Goal: Task Accomplishment & Management: Use online tool/utility

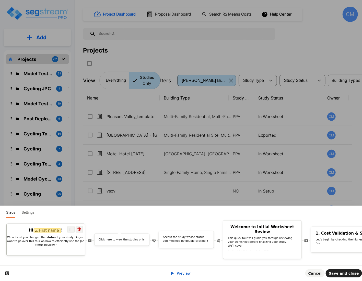
click at [58, 239] on p "We noticed you changed the s tatus of your study. Do you want to go over this t…" at bounding box center [46, 241] width 78 height 11
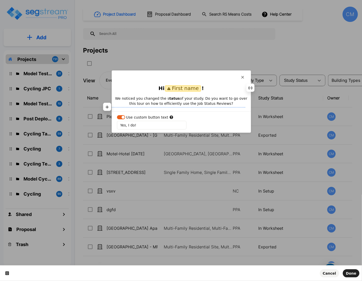
click at [189, 104] on p "We noticed you changed the s tatus of your study. Do you want to go over this t…" at bounding box center [181, 101] width 139 height 10
click at [348, 273] on span "Done" at bounding box center [351, 274] width 10 height 4
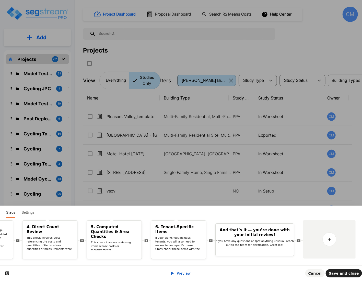
drag, startPoint x: 329, startPoint y: 260, endPoint x: 137, endPoint y: 274, distance: 192.5
click at [134, 274] on div "Steps Settings Hi First name ! We noticed you changed the s tatus of your study…" at bounding box center [181, 243] width 362 height 75
click at [183, 273] on span "Preview" at bounding box center [184, 274] width 14 height 4
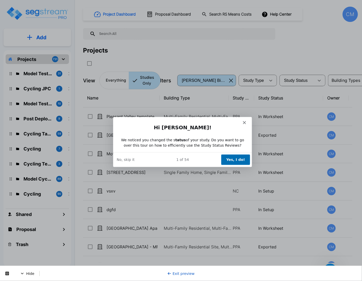
drag, startPoint x: 346, startPoint y: 40, endPoint x: 345, endPoint y: 23, distance: 16.7
click at [346, 40] on div "Product tour overlay" at bounding box center [181, 140] width 362 height 281
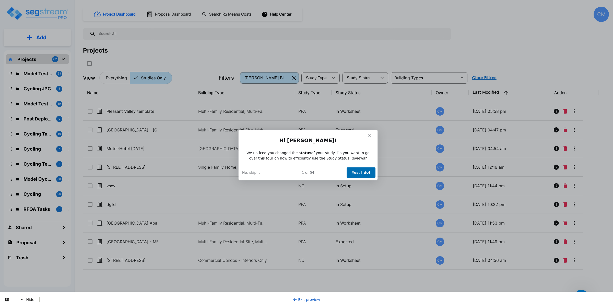
click at [361, 171] on button "Yes, I do!" at bounding box center [360, 172] width 29 height 10
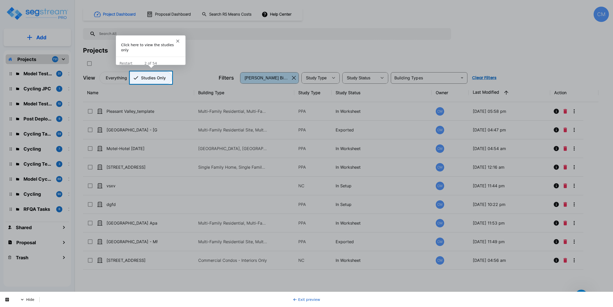
click at [150, 80] on p "Studies Only" at bounding box center [153, 78] width 25 height 6
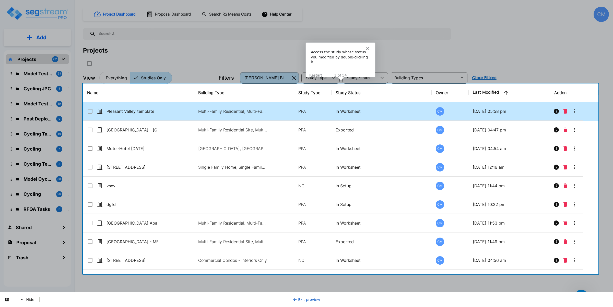
click at [117, 107] on td "Pleasant Valley_template" at bounding box center [138, 111] width 111 height 19
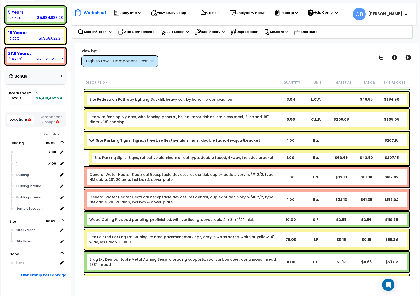
scroll to position [20933, 0]
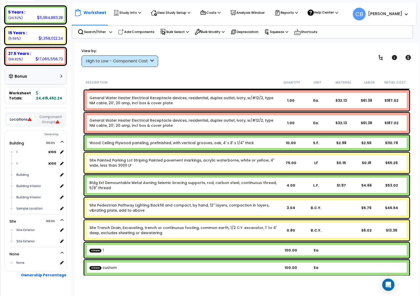
click at [114, 170] on div "Site Painted Parking Lot Striping Painted pavement markings, acrylic waterborne…" at bounding box center [246, 162] width 325 height 20
click at [214, 185] on link "Bldg Ext Demountable Metal Awning Seismic bracing supports, rod, carbon steel, …" at bounding box center [183, 185] width 189 height 10
click at [152, 185] on link "Bldg Ext Demountable Metal Awning Seismic bracing supports, rod, carbon steel, …" at bounding box center [183, 185] width 189 height 10
click at [175, 183] on link "Bldg Ext Demountable Metal Awning Seismic bracing supports, rod, carbon steel, …" at bounding box center [183, 185] width 189 height 10
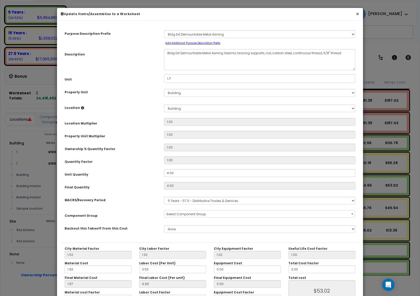
click at [357, 16] on button "×" at bounding box center [357, 13] width 3 height 5
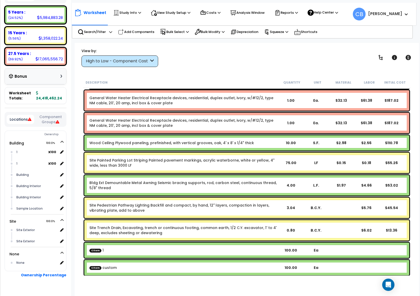
drag, startPoint x: 198, startPoint y: 149, endPoint x: 115, endPoint y: 149, distance: 82.5
click at [198, 149] on div "Wood Ceiling Plywood paneling, prefinished, with vertical grooves, oak, 4' x 8'…" at bounding box center [246, 142] width 325 height 15
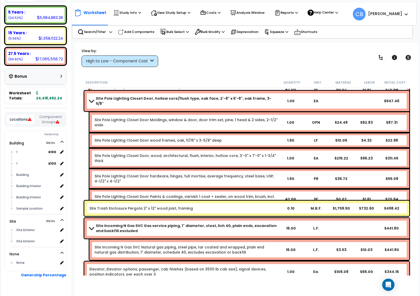
click at [190, 157] on div "Site Pole Lighting Closet Door, wood, architectural, flush, interior, hollow co…" at bounding box center [249, 158] width 320 height 20
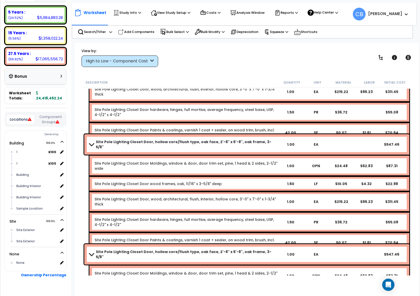
click at [222, 158] on div "Site Pole Lighting Closet Door, hollow core/flush type, oak face, 2'-8" x 6'-8"…" at bounding box center [246, 193] width 327 height 121
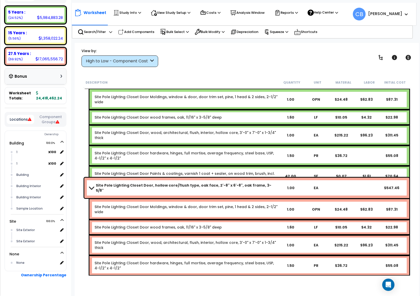
drag, startPoint x: 243, startPoint y: 158, endPoint x: 156, endPoint y: 159, distance: 86.3
click at [229, 166] on div "Site Pole Lighting Closet Door Paints & coatings, varnish 1 coat + sealer, on w…" at bounding box center [249, 176] width 320 height 20
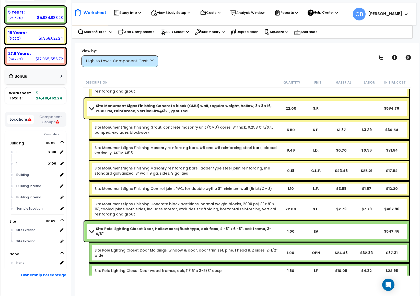
drag, startPoint x: 119, startPoint y: 159, endPoint x: 133, endPoint y: 158, distance: 13.8
click at [125, 160] on div "Site Monument Signs Finishing Masonry reinforcing bars, ladder type steel joint…" at bounding box center [249, 170] width 320 height 20
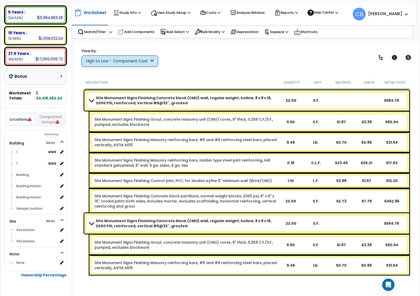
click at [245, 157] on div "Site Monument Signs Finishing Concrete block (CMU) wall, regular weight, hollow…" at bounding box center [246, 152] width 327 height 126
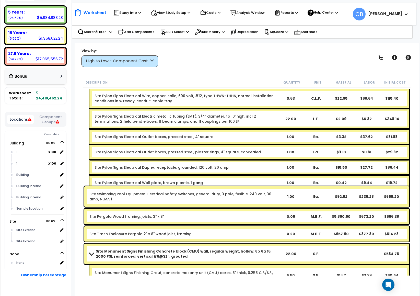
click at [246, 160] on div "Site Pylon Signs Electrical Duplex receptacle, grounded, 120 volt, 20 amp 1.00 …" at bounding box center [249, 167] width 320 height 15
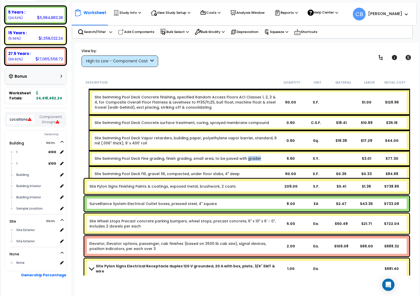
click at [245, 156] on div "Site Swimming Pool Deck Fine grading, finish grading, small area, to be paved w…" at bounding box center [249, 158] width 320 height 15
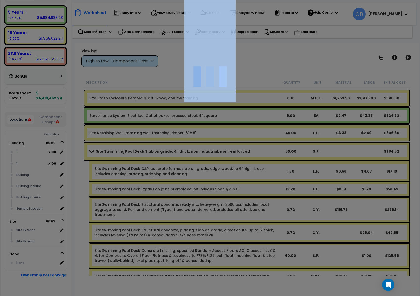
click at [245, 156] on div at bounding box center [210, 148] width 420 height 296
click at [287, 20] on div "We are Building your Study. So please grab a coffee and let us do the heavy lif…" at bounding box center [210, 10] width 420 height 20
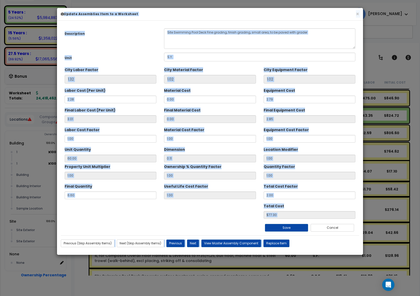
scroll to position [0, 0]
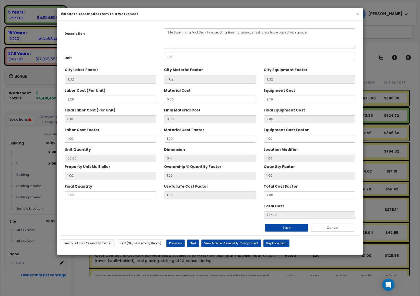
click at [355, 14] on h6 "Update Assemblies Item to a Worksheet" at bounding box center [210, 14] width 298 height 4
click at [357, 14] on button "×" at bounding box center [357, 13] width 3 height 5
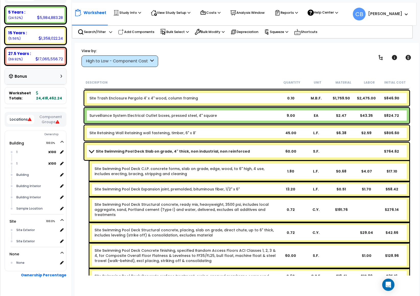
click at [190, 202] on link "Site Swimming Pool Deck Structural concrete, ready mix, heavyweight, 3500 psi, …" at bounding box center [185, 209] width 183 height 15
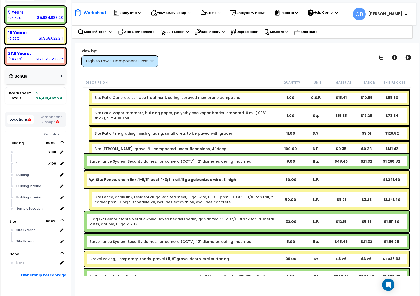
drag, startPoint x: 149, startPoint y: 183, endPoint x: 238, endPoint y: 199, distance: 91.0
click at [154, 183] on div "Site Fence, chain link, 1-5/8" post, 1-3/8" rail, 11 ga galvanized wire, 3' hig…" at bounding box center [246, 179] width 325 height 17
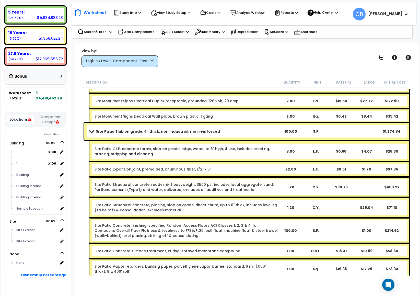
click at [257, 202] on link "Site Patio Structural concrete, placing, slab on grade, direct chute, up to 6" …" at bounding box center [185, 207] width 183 height 10
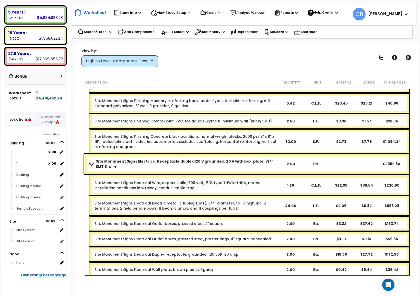
click at [343, 211] on div "Site Monument Signs Electrical Electric metallic tubing (EMT), 3/4" diameter, t…" at bounding box center [249, 205] width 320 height 20
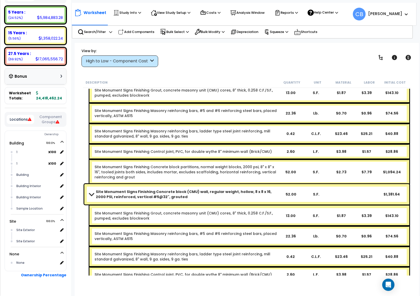
drag, startPoint x: 142, startPoint y: 212, endPoint x: 163, endPoint y: 212, distance: 21.4
click at [145, 212] on link "Site Monument Signs Finishing Grout, concrete masonry unit (CMU) cores, 8" thic…" at bounding box center [185, 215] width 183 height 10
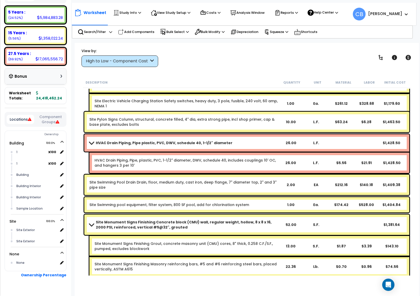
click at [233, 215] on div "Site Monument Signs Finishing Concrete block (CMU) wall, regular weight, hollow…" at bounding box center [246, 224] width 325 height 20
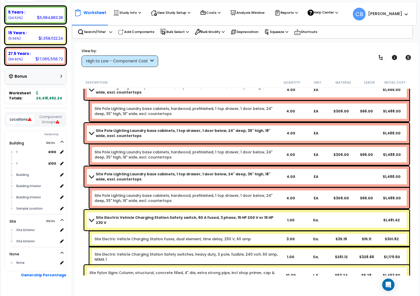
click at [174, 215] on b "Site Electric Vehicle Charging Station Safety switch, 60 A fused, 3 phase, 15 H…" at bounding box center [187, 220] width 182 height 10
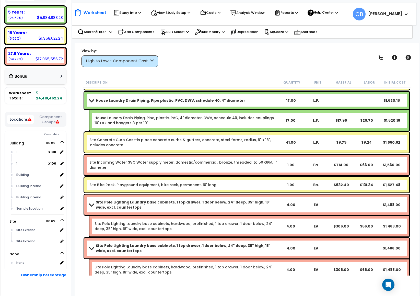
click at [207, 214] on div "Site Pole Lighting Laundry base cabinets, 1 top drawer, 1 door below, 24" deep,…" at bounding box center [246, 215] width 327 height 44
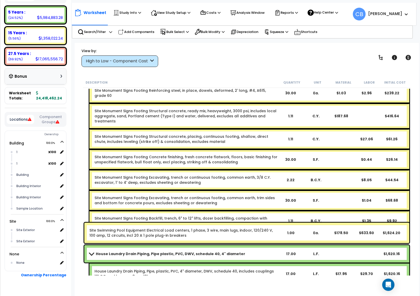
click at [207, 215] on link "Site Monument Signs Footing Backfill, trench, 6" to 12" lifts, dozer backfillin…" at bounding box center [185, 220] width 183 height 10
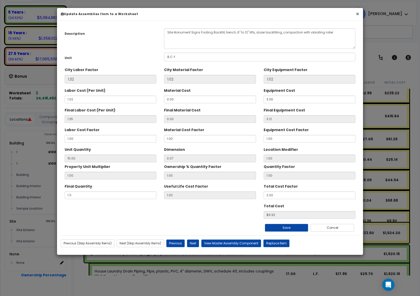
click at [356, 12] on button "×" at bounding box center [357, 13] width 3 height 5
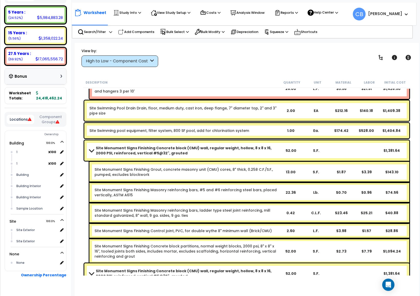
drag, startPoint x: 209, startPoint y: 160, endPoint x: 230, endPoint y: 159, distance: 21.5
click at [211, 159] on div "Site Monument Signs Finishing Concrete block (CMU) wall, regular weight, hollow…" at bounding box center [246, 150] width 325 height 20
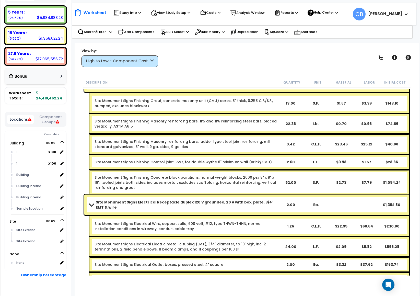
drag, startPoint x: 309, startPoint y: 164, endPoint x: 361, endPoint y: 166, distance: 51.6
click at [315, 163] on div "Site Monument Signs Finishing Control joint, PVC, for double wythe 8" minimum w…" at bounding box center [249, 161] width 320 height 15
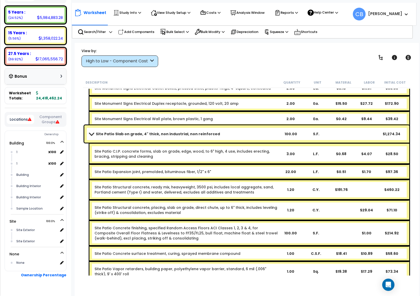
drag, startPoint x: 367, startPoint y: 166, endPoint x: 226, endPoint y: 172, distance: 141.3
click at [362, 166] on div "Site Patio Expansion joint, premolded, bituminous fiber, 1/2" x 6" 22.00 L.F. $…" at bounding box center [249, 171] width 320 height 15
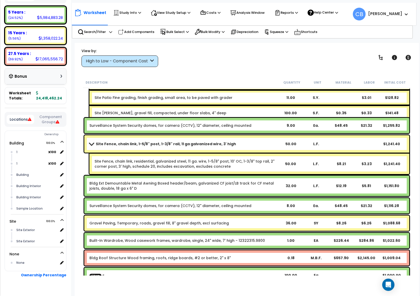
drag, startPoint x: 224, startPoint y: 172, endPoint x: 270, endPoint y: 176, distance: 46.1
click at [226, 172] on div "Site Fence, chain link, residential, galvanized steel, 11 ga. wire, 1-5/8" post…" at bounding box center [249, 163] width 320 height 20
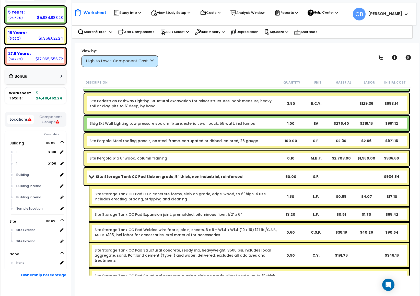
drag, startPoint x: 273, startPoint y: 177, endPoint x: 282, endPoint y: 177, distance: 8.4
click at [277, 177] on div "Site Storage Tank CC Pad Slab on grade, 5" thick, non industrial, reinforced 60…" at bounding box center [246, 176] width 325 height 17
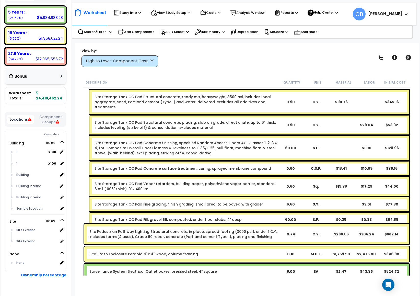
click at [320, 184] on div "Sq." at bounding box center [315, 186] width 25 height 5
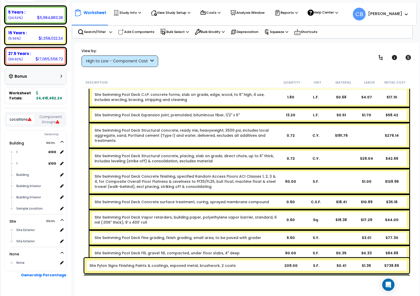
click at [283, 182] on div "Site Swimming Pool Deck Concrete finishing, specified Random Access Floors ACI …" at bounding box center [249, 181] width 320 height 26
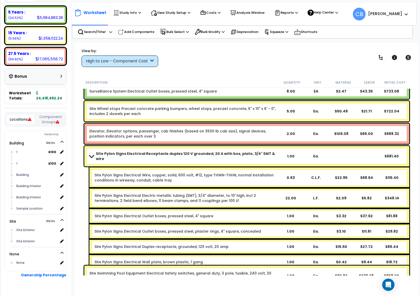
click at [281, 182] on div "Site Pylon Signs Electrical Wire, copper, solid, 600 volt, #12, type THWN-THHN,…" at bounding box center [249, 177] width 320 height 20
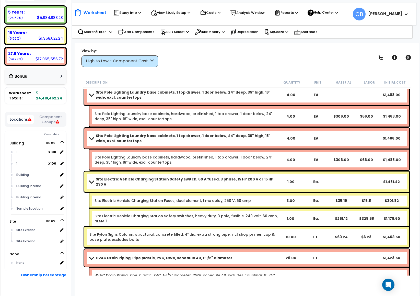
click at [231, 165] on div "Site Pole Lighting Laundry base cabinets, hardwood, prefinished, 1 top drawer, …" at bounding box center [249, 159] width 320 height 20
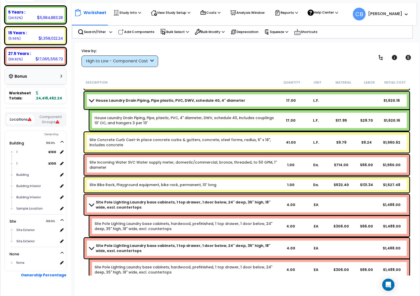
scroll to position [17984, 0]
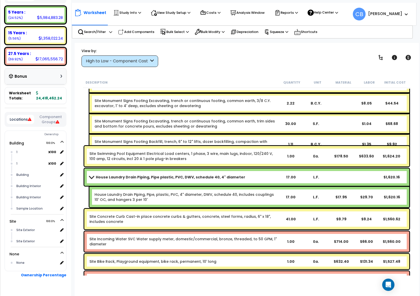
drag, startPoint x: 129, startPoint y: 159, endPoint x: 234, endPoint y: 178, distance: 106.6
click at [300, 179] on div "House Laundry Drain Piping, Pipe plastic, PVC, DWV, schedule 40, 4" diameter 17…" at bounding box center [246, 176] width 325 height 17
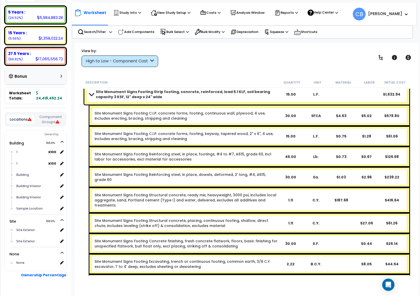
click at [215, 167] on div "Site Monument Signs Footing Reinforcing steel, in place, dowels, deformed, 2' l…" at bounding box center [249, 177] width 320 height 20
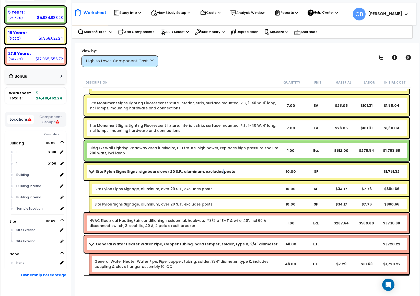
click at [215, 168] on link "Site Pylon Signs Signs, signboard over 20 S.F., aluminum, excludes posts" at bounding box center [183, 171] width 189 height 7
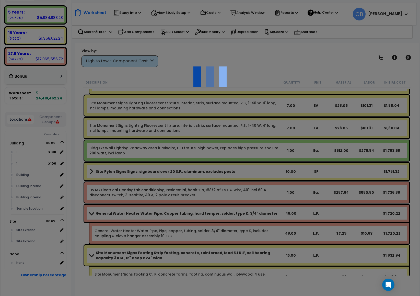
drag, startPoint x: 169, startPoint y: 152, endPoint x: 185, endPoint y: 155, distance: 15.8
click at [185, 155] on div at bounding box center [210, 148] width 420 height 296
click at [187, 155] on div at bounding box center [210, 148] width 420 height 296
click at [272, 156] on div at bounding box center [210, 148] width 420 height 296
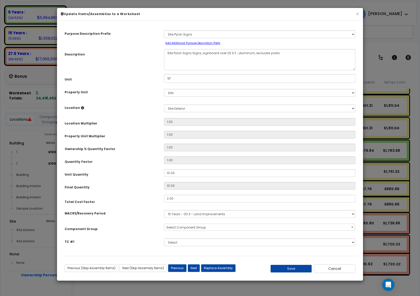
click at [352, 14] on h6 "Update Items/Assemblies to a Worksheet" at bounding box center [210, 14] width 298 height 4
click at [356, 14] on button "×" at bounding box center [357, 13] width 3 height 5
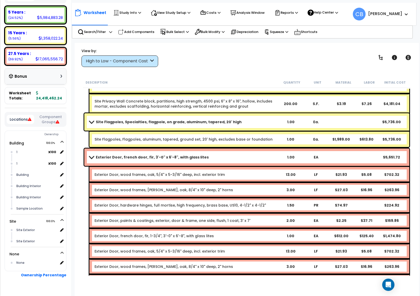
scroll to position [14883, 0]
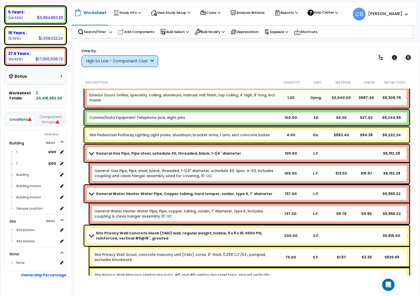
click at [195, 87] on div "Description Quantity Unit Material Labor Initial Cost" at bounding box center [246, 82] width 327 height 11
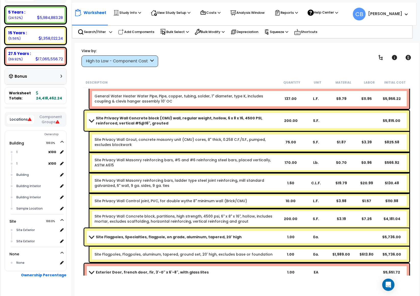
scroll to position [15074, 0]
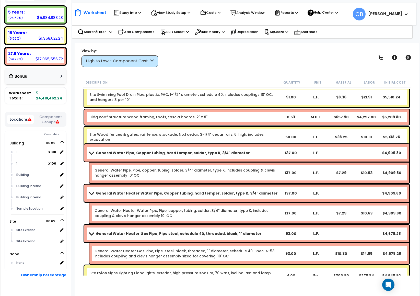
click at [220, 159] on div "General Water Pipe, Copper tubing, hard temper, solder, type K, 3/4" diameter 1…" at bounding box center [246, 152] width 325 height 17
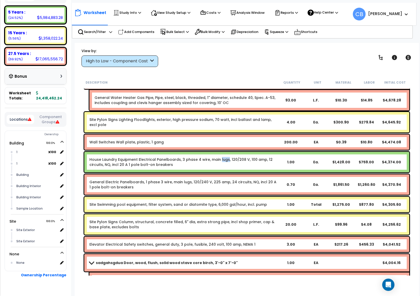
click at [220, 159] on link "House Laundry Equipment Electrical Panelboards, 3 phase 4 wire, main lugs, 120/…" at bounding box center [183, 162] width 189 height 10
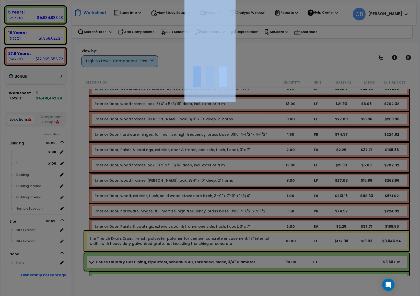
drag, startPoint x: 220, startPoint y: 159, endPoint x: 224, endPoint y: 151, distance: 8.9
click at [220, 158] on div at bounding box center [210, 148] width 420 height 296
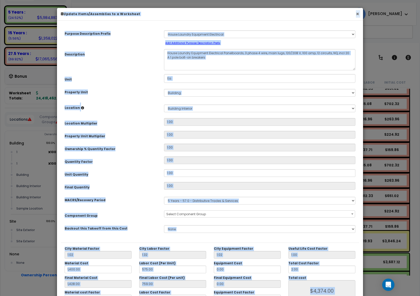
click at [356, 17] on button "×" at bounding box center [357, 13] width 3 height 5
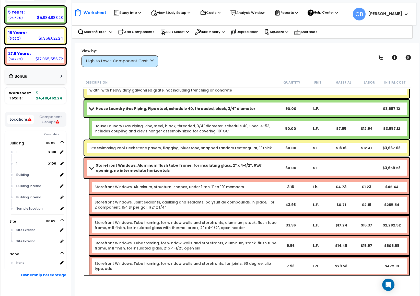
scroll to position [15993, 0]
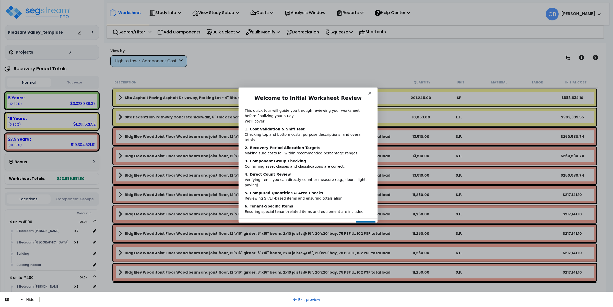
click at [362, 221] on button "Next" at bounding box center [365, 226] width 20 height 10
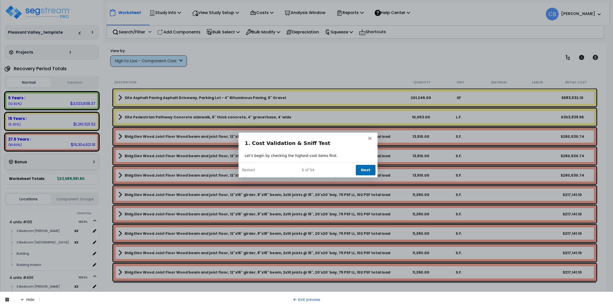
click at [364, 170] on button "Next" at bounding box center [365, 169] width 20 height 10
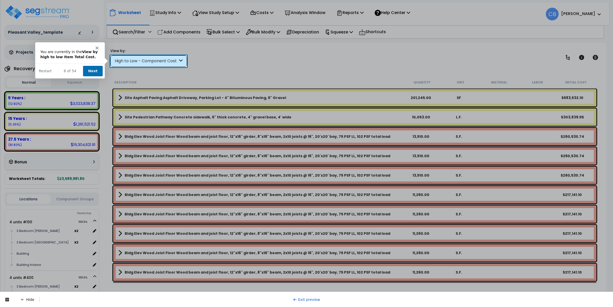
click at [89, 72] on button "Next" at bounding box center [92, 71] width 20 height 10
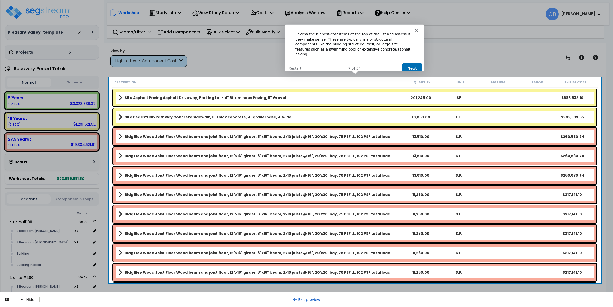
click at [412, 63] on button "Next" at bounding box center [412, 68] width 20 height 10
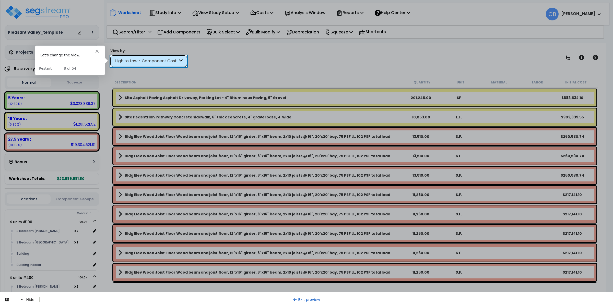
click at [131, 62] on div "High to Low - Component Cost" at bounding box center [146, 61] width 63 height 6
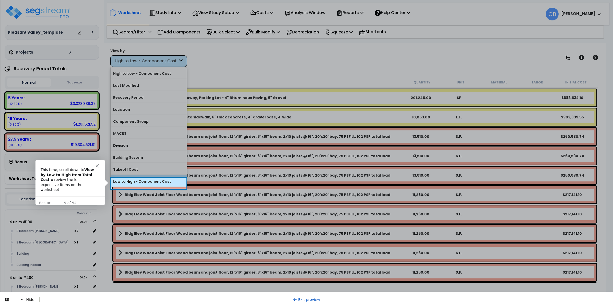
click at [134, 185] on label "Low to High - Component Cost" at bounding box center [149, 182] width 76 height 8
click at [0, 0] on input "Low to High - Component Cost" at bounding box center [0, 0] width 0 height 0
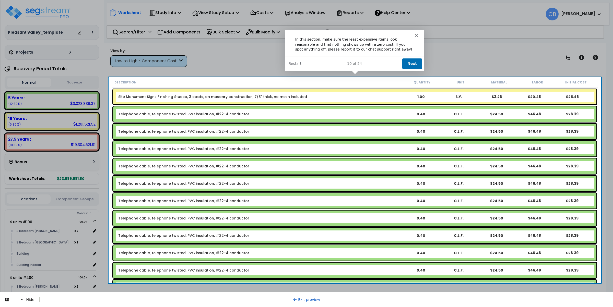
click at [406, 60] on button "Next" at bounding box center [412, 63] width 20 height 10
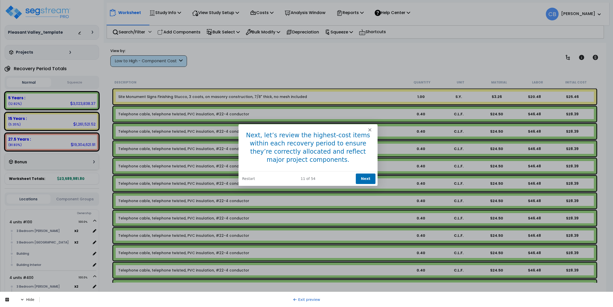
click at [364, 179] on button "Next" at bounding box center [365, 178] width 20 height 10
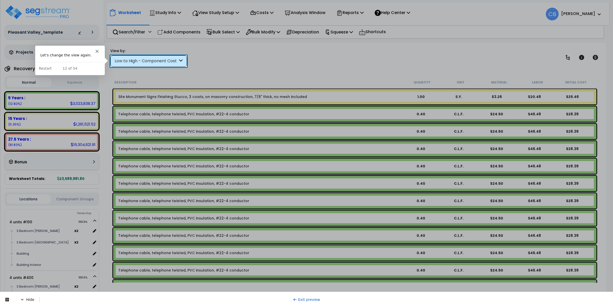
click at [145, 59] on div "Low to High - Component Cost" at bounding box center [146, 61] width 63 height 6
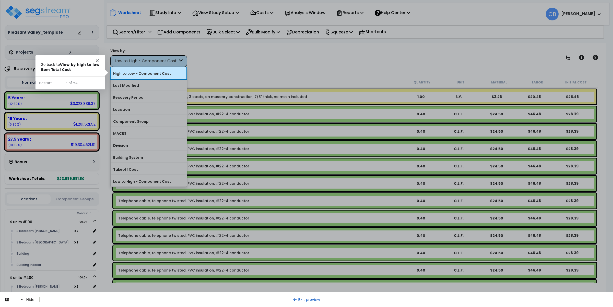
click at [148, 72] on label "High to Low - Component Cost" at bounding box center [149, 74] width 76 height 8
click at [0, 0] on input "High to Low - Component Cost" at bounding box center [0, 0] width 0 height 0
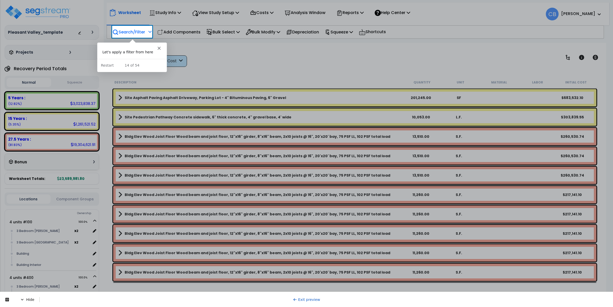
click at [132, 33] on p "Search/Filter" at bounding box center [128, 32] width 33 height 7
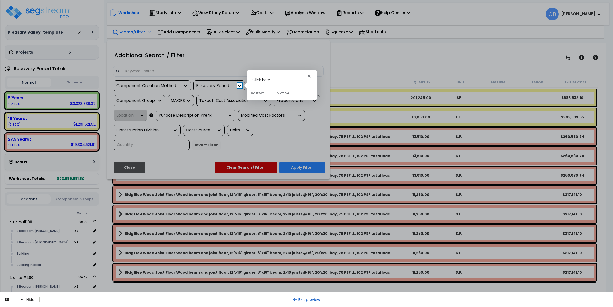
click at [241, 86] on icon at bounding box center [239, 85] width 5 height 5
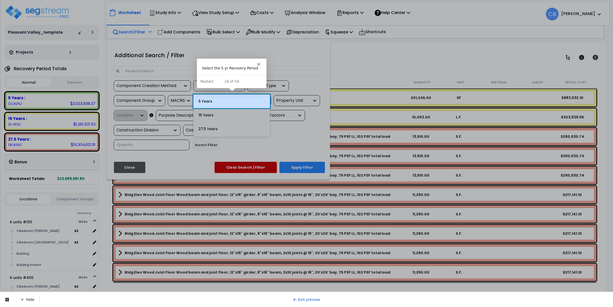
click at [238, 99] on div "5 Years" at bounding box center [231, 101] width 77 height 14
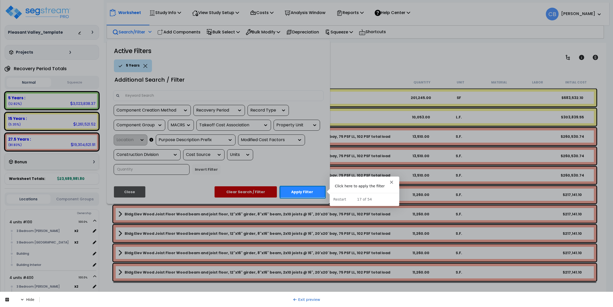
click at [302, 190] on button "Apply Filter" at bounding box center [301, 191] width 45 height 11
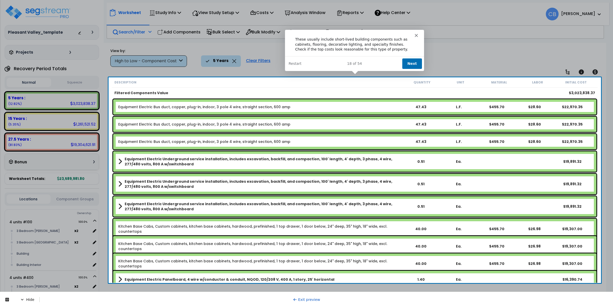
click at [311, 298] on link "Exit preview" at bounding box center [306, 300] width 27 height 4
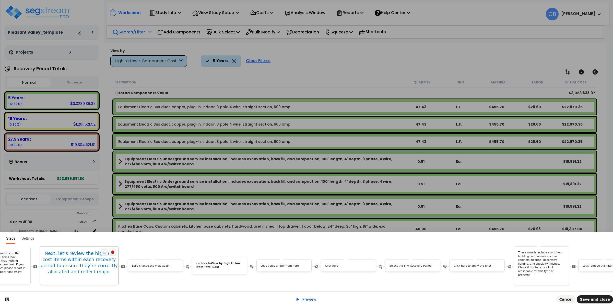
click at [78, 263] on h1 "Next, let’s review the highest-cost items within each recovery period to ensure…" at bounding box center [79, 266] width 78 height 31
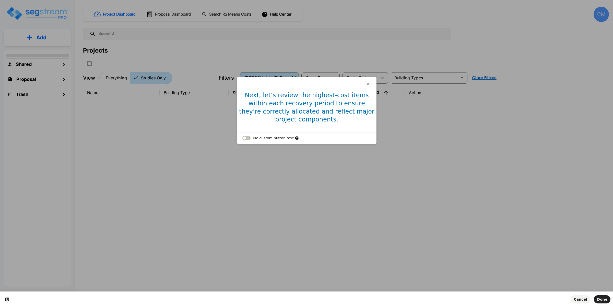
click at [281, 109] on h1 "Next, let’s review the highest-cost items within each recovery period to ensure…" at bounding box center [306, 109] width 139 height 36
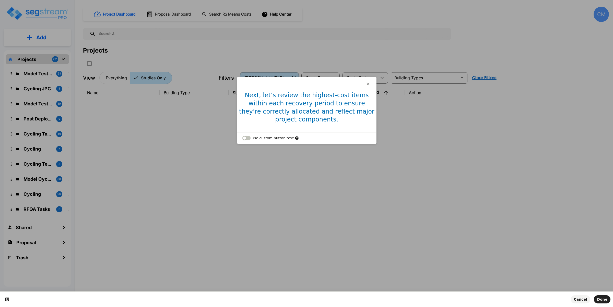
click at [287, 105] on h1 "Next, let’s review the highest-cost items within each recovery period to ensure…" at bounding box center [306, 109] width 139 height 36
click at [276, 105] on h1 "Next, let’s review the highest-cost items within each recovery period to ensure…" at bounding box center [306, 109] width 139 height 36
click at [280, 106] on h1 "Next, let’s review the highest-cost items within each recovery period to ensure…" at bounding box center [306, 109] width 139 height 36
click at [309, 113] on h1 "Next, let’s review the highest-cost items within each recovery period to ensure…" at bounding box center [306, 109] width 139 height 36
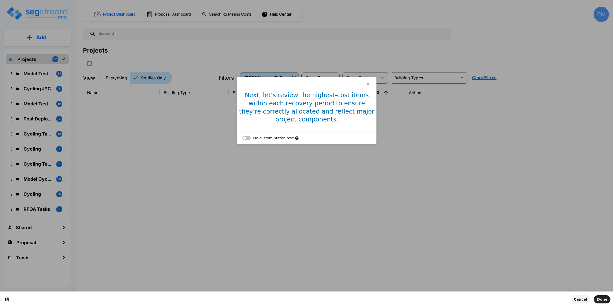
click at [309, 113] on h1 "Next, let’s review the highest-cost items within each recovery period to ensure…" at bounding box center [306, 109] width 139 height 36
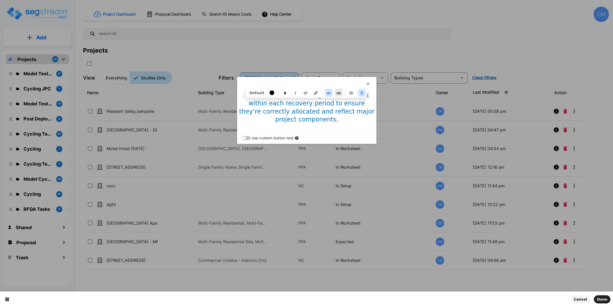
click at [337, 92] on icon "button" at bounding box center [339, 93] width 4 height 2
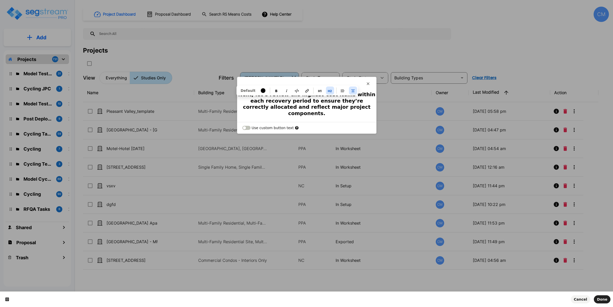
click at [332, 103] on h2 "Next, let’s review the highest-cost items within each recovery period to ensure…" at bounding box center [306, 103] width 139 height 25
click at [337, 101] on h2 "Next, let’s review the highest-cost items within each recovery period to ensure…" at bounding box center [306, 103] width 139 height 25
click at [327, 100] on h2 "Next, let’s review the highest-cost items within each recovery period to ensure…" at bounding box center [306, 103] width 139 height 25
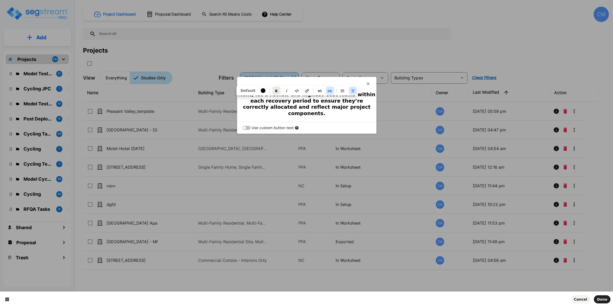
click at [274, 89] on icon "button" at bounding box center [276, 91] width 4 height 4
click at [273, 89] on icon "button" at bounding box center [275, 91] width 4 height 4
click at [338, 107] on h2 "Next, let’s review the highest-cost items within each recovery period to ensure…" at bounding box center [306, 103] width 139 height 25
click at [606, 303] on button "Done" at bounding box center [602, 299] width 17 height 8
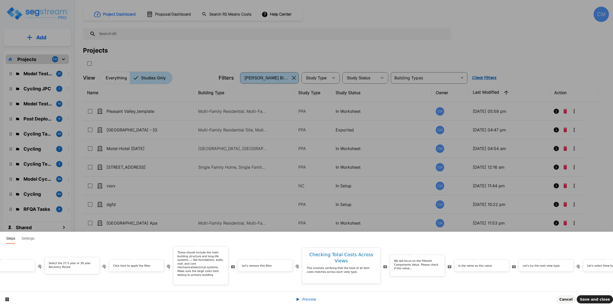
scroll to position [0, 1950]
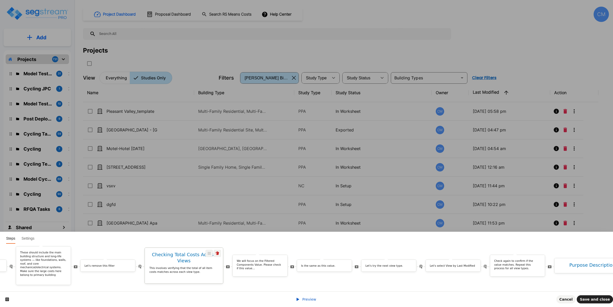
click at [197, 266] on p "This involves verifying that the total of all item costs matches across each vi…" at bounding box center [183, 270] width 69 height 8
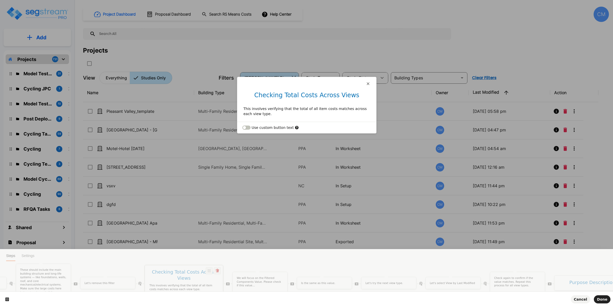
scroll to position [0, 0]
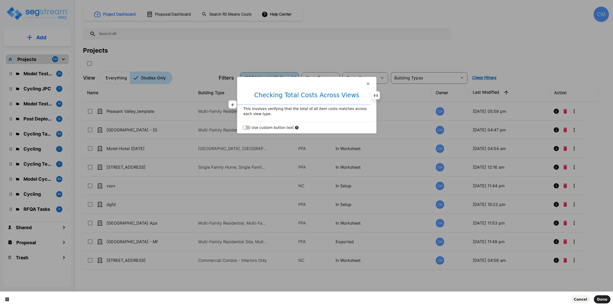
click at [301, 96] on h1 "Checking Total Costs Across Views" at bounding box center [306, 96] width 139 height 11
click at [334, 84] on button "button" at bounding box center [338, 85] width 8 height 8
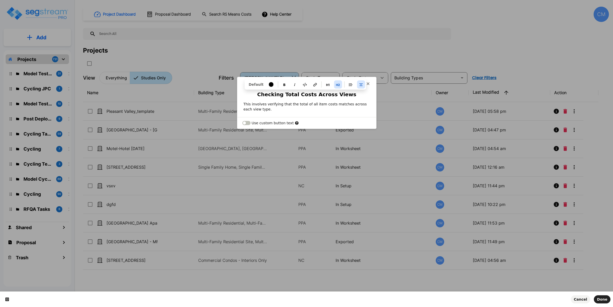
click at [323, 106] on p "This involves verifying that the total of all item costs matches across each vi…" at bounding box center [306, 107] width 127 height 10
click at [602, 297] on span "Done" at bounding box center [602, 299] width 10 height 4
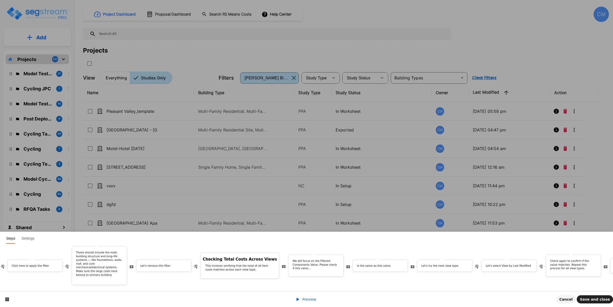
scroll to position [0, 2008]
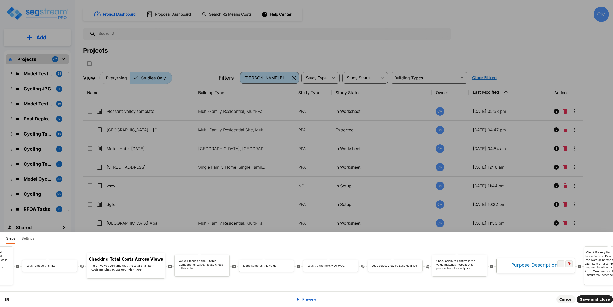
click at [526, 262] on h1 "Purpose Descriptions" at bounding box center [535, 265] width 78 height 6
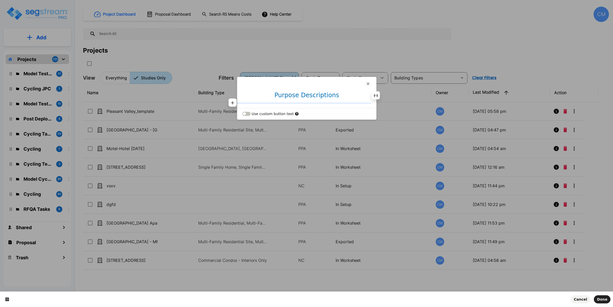
click at [304, 95] on h1 "Purpose Descriptions" at bounding box center [306, 96] width 139 height 11
click at [338, 86] on button "button" at bounding box center [338, 85] width 8 height 8
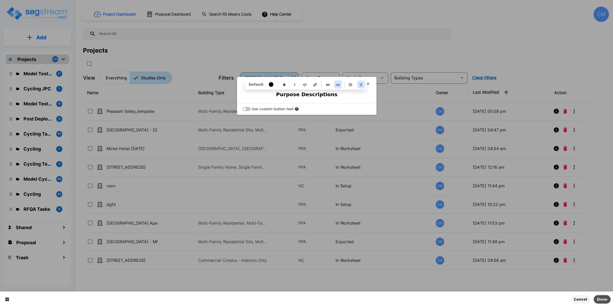
click at [602, 302] on button "Done" at bounding box center [602, 299] width 17 height 8
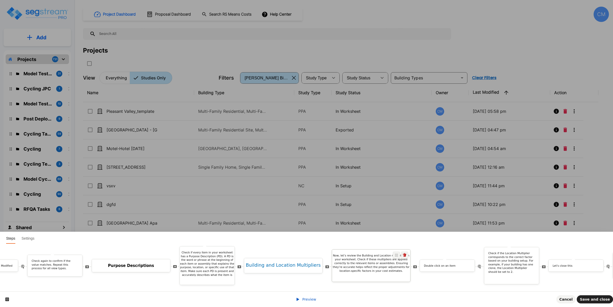
scroll to position [0, 2405]
click at [308, 263] on div "Building and Location Multipliers" at bounding box center [290, 266] width 78 height 8
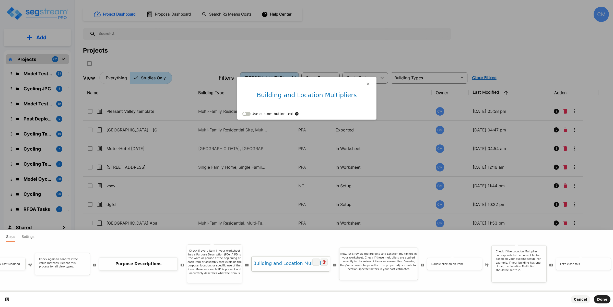
scroll to position [0, 0]
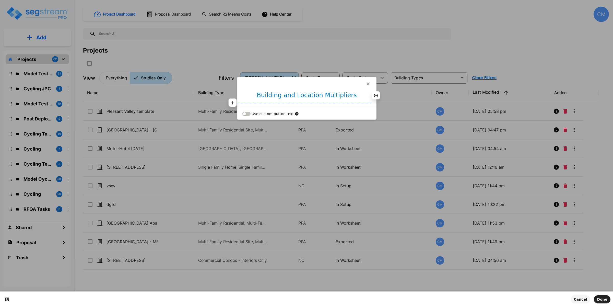
click at [329, 97] on h1 "Building and Location Multipliers" at bounding box center [306, 96] width 139 height 11
click at [282, 85] on icon "button" at bounding box center [284, 85] width 4 height 4
click at [283, 84] on icon "button" at bounding box center [284, 85] width 2 height 2
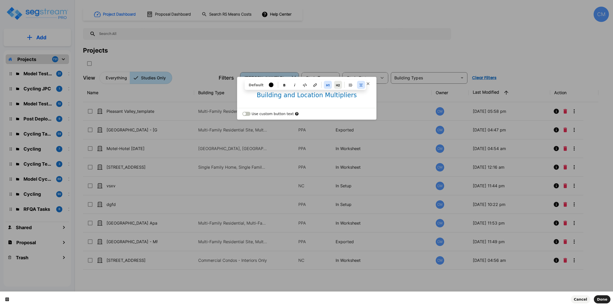
click at [336, 86] on icon "button" at bounding box center [338, 85] width 4 height 2
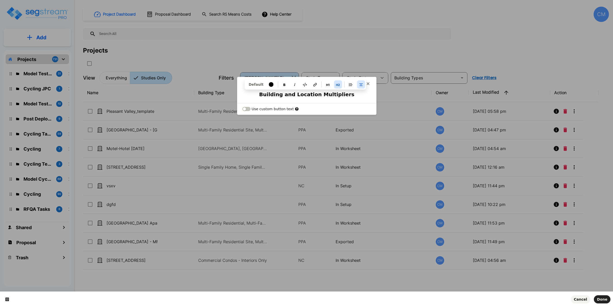
click at [338, 102] on div "Building and Location Multipliers Default" at bounding box center [306, 97] width 139 height 12
click at [600, 299] on span "Done" at bounding box center [602, 299] width 10 height 4
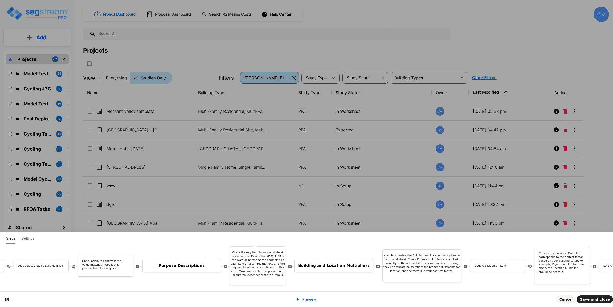
scroll to position [0, 2650]
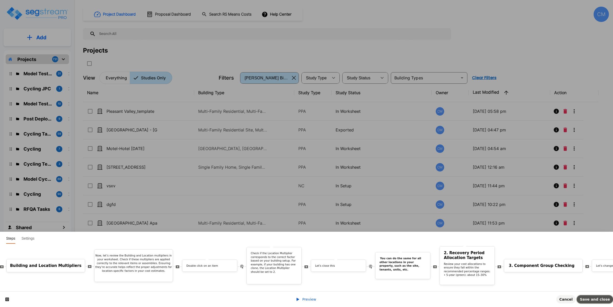
click at [594, 298] on span "Save and close" at bounding box center [594, 299] width 30 height 4
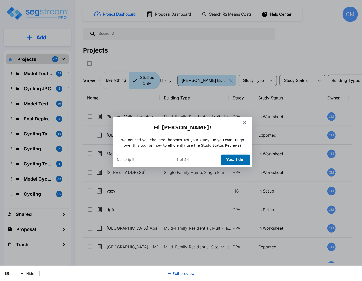
drag, startPoint x: 346, startPoint y: 531, endPoint x: 329, endPoint y: 268, distance: 263.2
click at [341, 270] on div "Hide Exit preview" at bounding box center [181, 273] width 362 height 15
click at [229, 158] on button "Yes, I do!" at bounding box center [235, 159] width 29 height 10
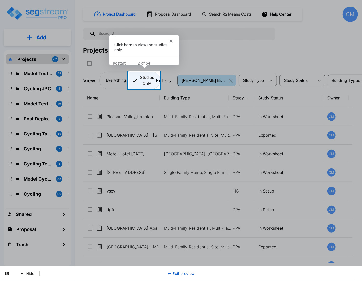
click at [146, 81] on p "Studies Only" at bounding box center [147, 80] width 14 height 11
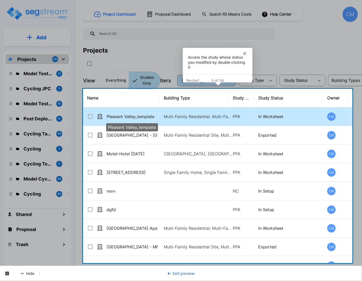
click at [126, 114] on p "Pleasant Valley_template" at bounding box center [131, 117] width 51 height 6
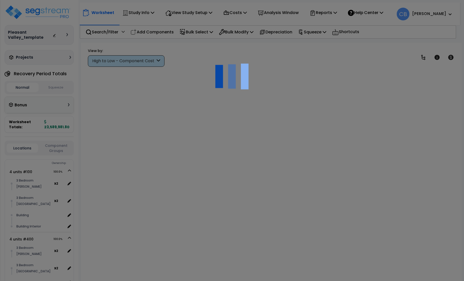
click at [42, 215] on div at bounding box center [232, 140] width 464 height 281
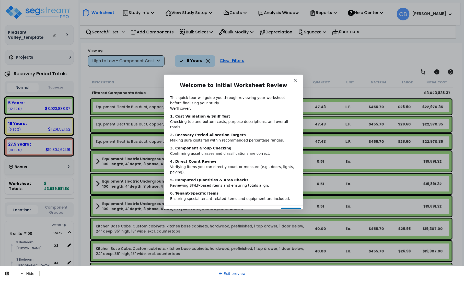
click at [288, 208] on button "Next" at bounding box center [291, 213] width 20 height 10
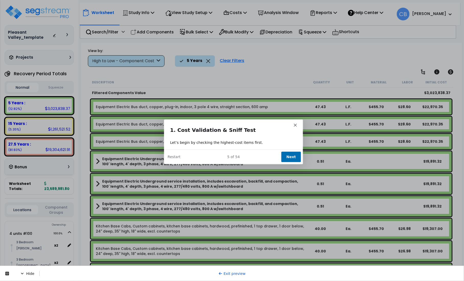
click at [292, 157] on button "Next" at bounding box center [291, 157] width 20 height 10
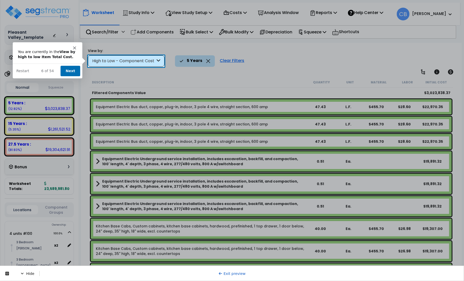
click at [68, 73] on button "Next" at bounding box center [70, 71] width 20 height 10
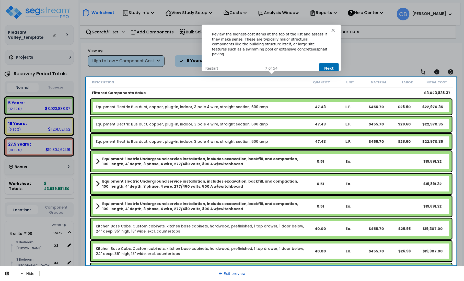
click at [325, 65] on button "Next" at bounding box center [328, 68] width 20 height 10
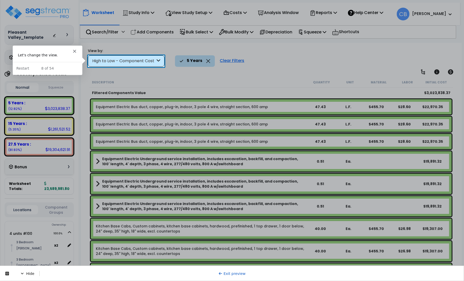
click at [120, 61] on div "High to Low - Component Cost" at bounding box center [123, 61] width 63 height 6
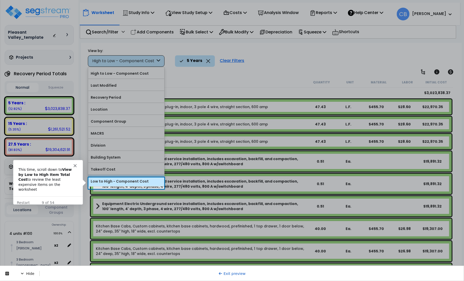
click at [146, 183] on label "Low to High - Component Cost" at bounding box center [126, 182] width 76 height 8
click at [0, 0] on input "Low to High - Component Cost" at bounding box center [0, 0] width 0 height 0
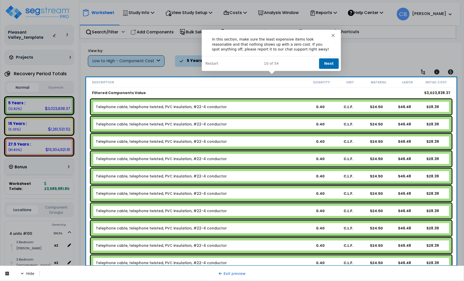
click at [337, 59] on button "Next" at bounding box center [328, 63] width 20 height 10
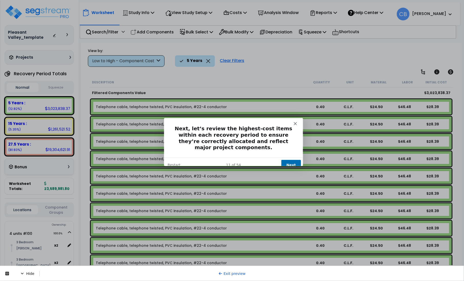
click at [441, 196] on div "Product tour overlay" at bounding box center [232, 140] width 464 height 281
click at [296, 123] on icon "Close" at bounding box center [294, 123] width 3 height 3
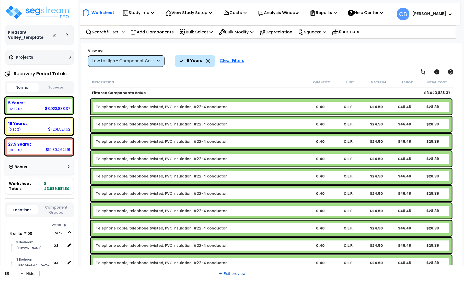
click at [228, 274] on link "Exit preview" at bounding box center [231, 274] width 27 height 4
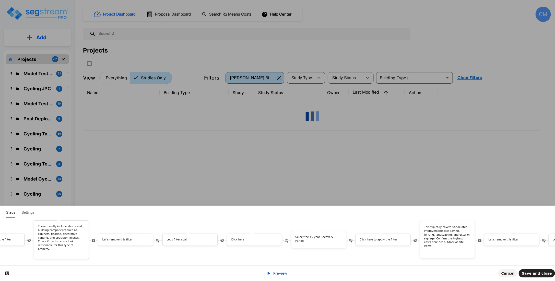
scroll to position [0, 1174]
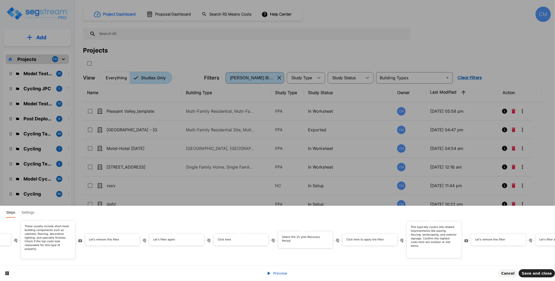
click at [309, 251] on div "Select the 15 year Recovery Period" at bounding box center [310, 240] width 64 height 39
click at [201, 236] on span at bounding box center [198, 239] width 7 height 7
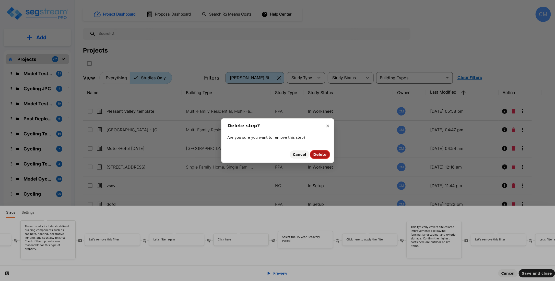
click at [319, 154] on span "Delete" at bounding box center [319, 155] width 13 height 4
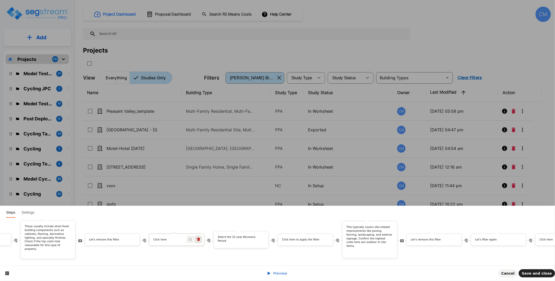
click at [200, 238] on icon at bounding box center [199, 240] width 4 height 4
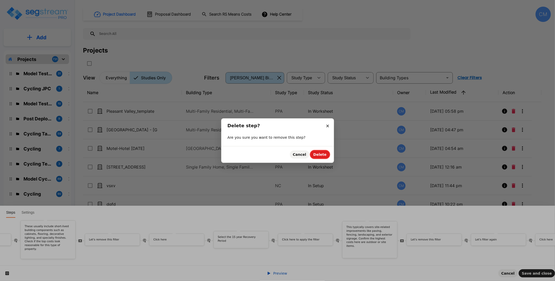
click at [316, 156] on span "Delete" at bounding box center [319, 155] width 13 height 4
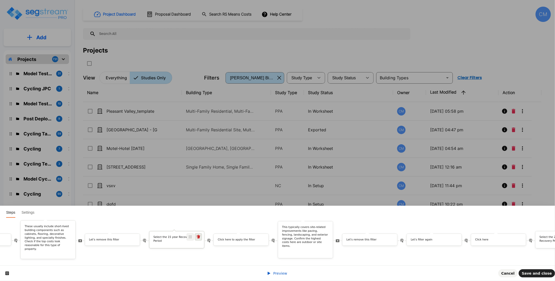
click at [200, 235] on icon at bounding box center [199, 237] width 4 height 4
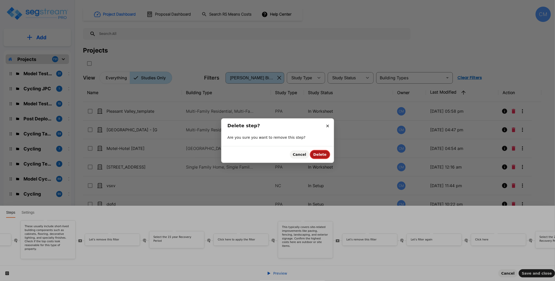
click at [325, 153] on span "Delete" at bounding box center [319, 155] width 13 height 4
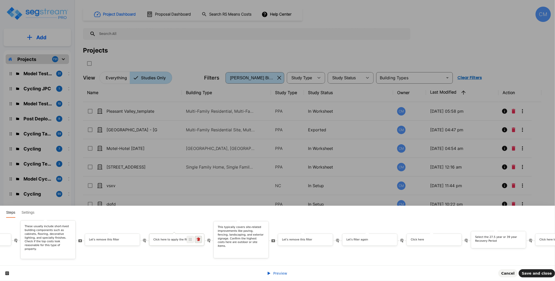
click at [200, 238] on icon at bounding box center [199, 240] width 4 height 4
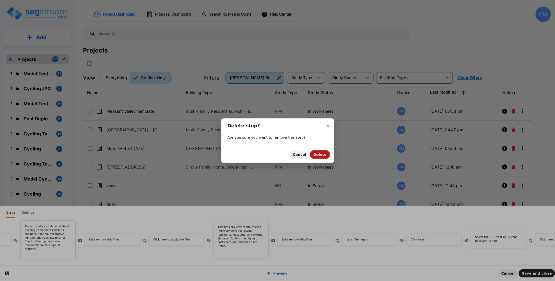
click at [319, 154] on span "Delete" at bounding box center [319, 155] width 13 height 4
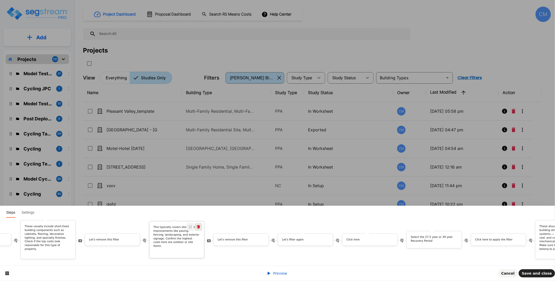
click at [201, 224] on span at bounding box center [198, 227] width 7 height 7
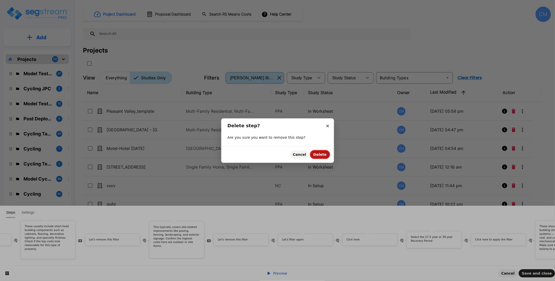
click at [314, 158] on button "Delete" at bounding box center [319, 155] width 19 height 8
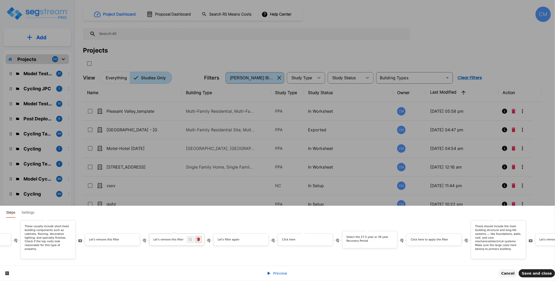
click at [200, 238] on icon at bounding box center [199, 240] width 4 height 4
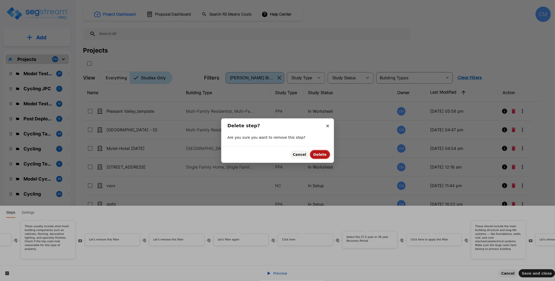
click at [318, 155] on span "Delete" at bounding box center [319, 155] width 13 height 4
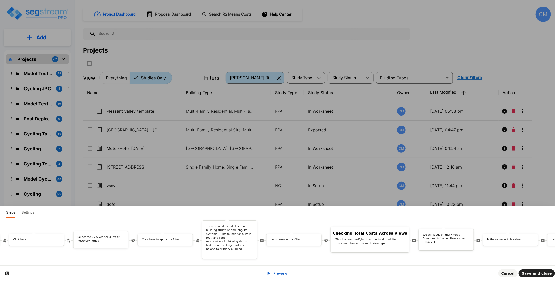
scroll to position [0, 1385]
click at [231, 242] on p "These should include the main building structure and long-life systems — like f…" at bounding box center [222, 240] width 47 height 30
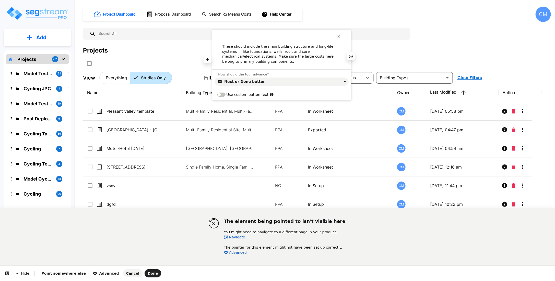
click at [334, 57] on p "These should include the main building structure and long-life systems — like f…" at bounding box center [281, 54] width 118 height 20
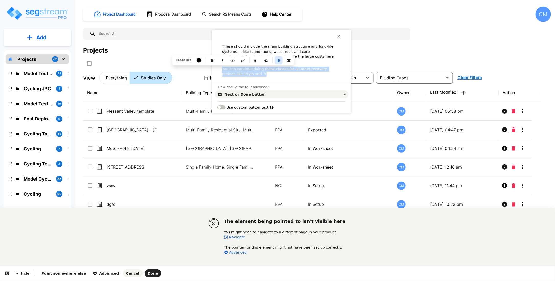
drag, startPoint x: 246, startPoint y: 68, endPoint x: 219, endPoint y: 64, distance: 27.1
click at [219, 64] on div "These should include the main building structure and long-life systems — like f…" at bounding box center [281, 60] width 139 height 33
copy p "You can continue doing these checks for all other recovery periods like 15yrs a…"
drag, startPoint x: 114, startPoint y: 222, endPoint x: 125, endPoint y: 223, distance: 11.3
click at [114, 222] on div "The element being pointed to isn't visible here You might need to navigate to a…" at bounding box center [277, 236] width 555 height 57
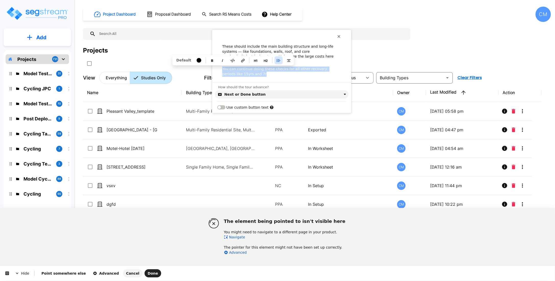
drag, startPoint x: 252, startPoint y: 68, endPoint x: 236, endPoint y: 66, distance: 16.0
click at [219, 65] on div "These should include the main building structure and long-life systems — like f…" at bounding box center [281, 60] width 139 height 33
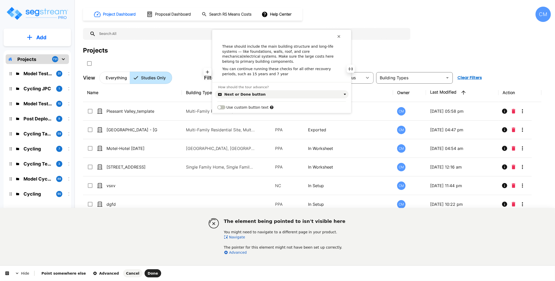
click at [247, 70] on p "You can continue running these checks for all other recovery periods, such as 1…" at bounding box center [281, 72] width 118 height 10
click at [267, 69] on p "You can continue running these checks for all other recovery periods, such as 1…" at bounding box center [281, 72] width 118 height 10
click at [148, 273] on span "Done" at bounding box center [153, 274] width 10 height 4
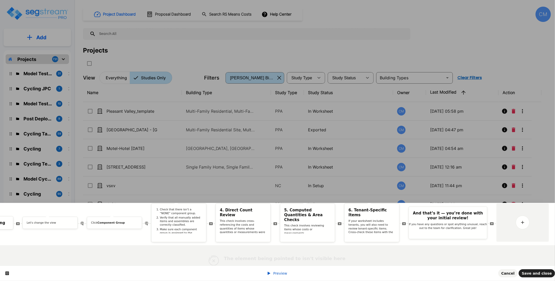
scroll to position [0, 0]
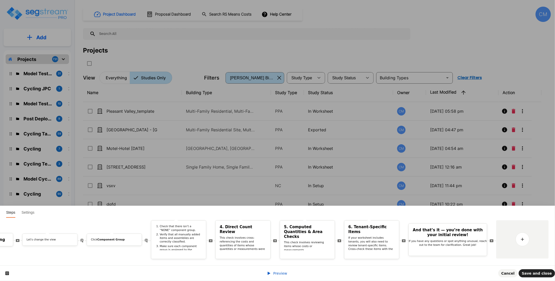
click at [277, 273] on span "Preview" at bounding box center [280, 274] width 14 height 4
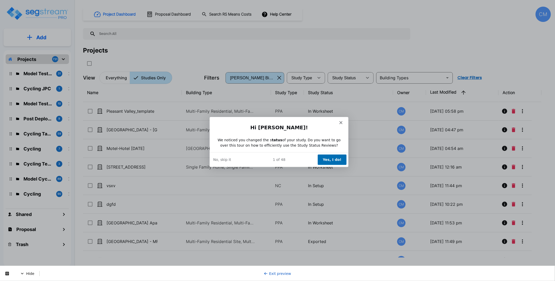
click at [327, 157] on button "Yes, I do!" at bounding box center [331, 159] width 29 height 10
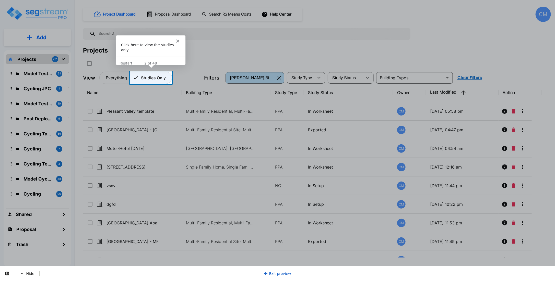
click at [158, 75] on p "Studies Only" at bounding box center [153, 78] width 25 height 6
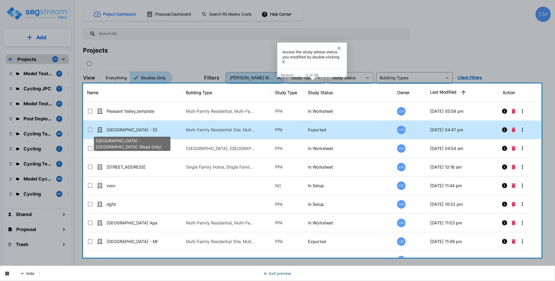
click at [132, 131] on p "Visayan Tower - MF Res Building (Read Only)" at bounding box center [131, 130] width 51 height 6
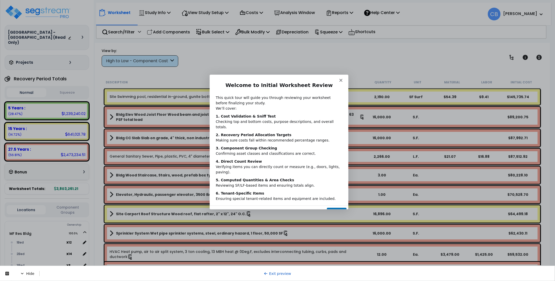
click at [334, 208] on button "Next" at bounding box center [336, 213] width 20 height 10
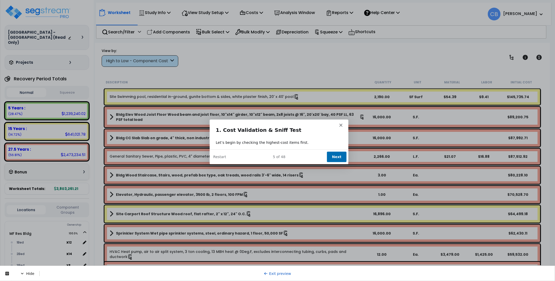
click at [332, 157] on button "Next" at bounding box center [336, 157] width 20 height 10
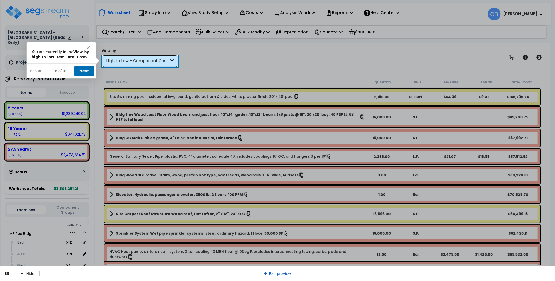
click at [82, 69] on button "Next" at bounding box center [84, 71] width 20 height 10
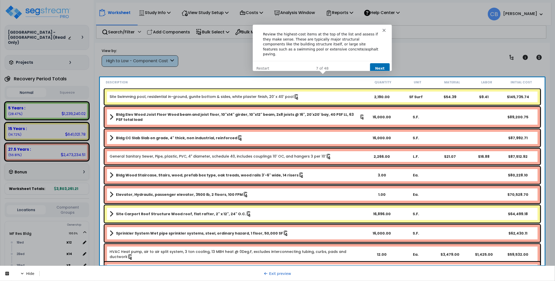
click at [377, 64] on button "Next" at bounding box center [379, 68] width 20 height 10
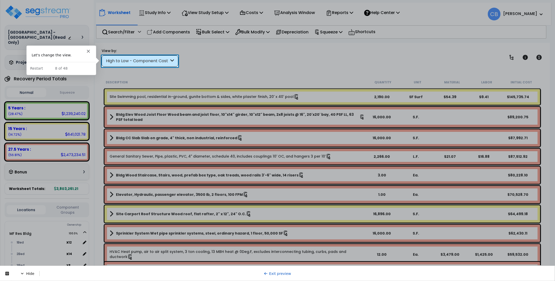
click at [141, 59] on div "High to Low - Component Cost" at bounding box center [137, 61] width 63 height 6
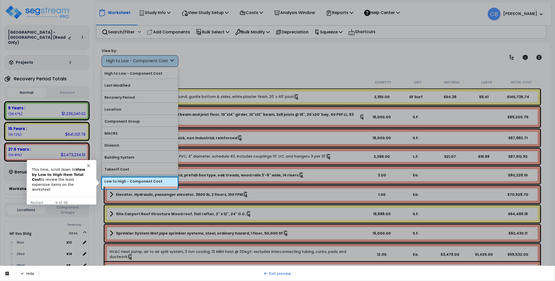
click at [123, 183] on label "Low to High - Component Cost" at bounding box center [140, 182] width 76 height 8
click at [0, 0] on input "Low to High - Component Cost" at bounding box center [0, 0] width 0 height 0
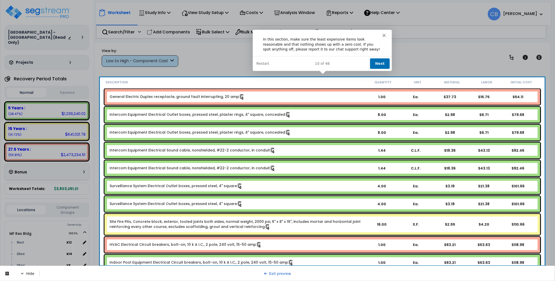
click at [383, 64] on button "Next" at bounding box center [379, 63] width 20 height 10
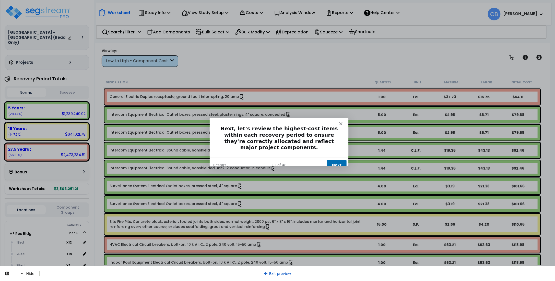
click at [332, 160] on button "Next" at bounding box center [336, 165] width 20 height 10
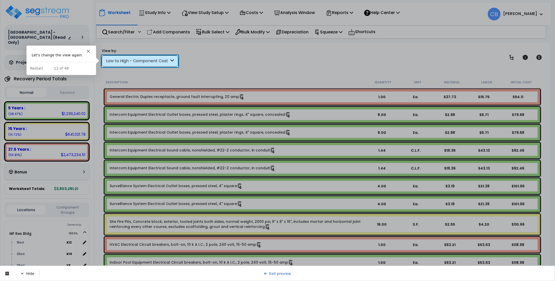
click at [142, 60] on div "Low to High - Component Cost" at bounding box center [137, 61] width 63 height 6
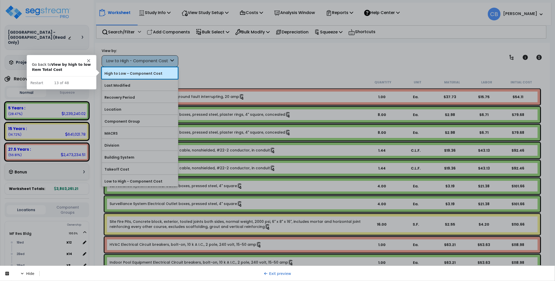
click at [135, 73] on label "High to Low - Component Cost" at bounding box center [140, 74] width 76 height 8
click at [0, 0] on input "High to Low - Component Cost" at bounding box center [0, 0] width 0 height 0
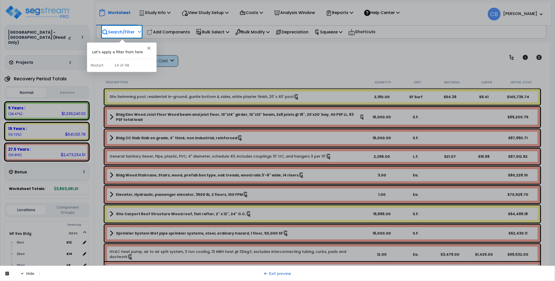
click at [124, 33] on p "Search/Filter" at bounding box center [118, 32] width 33 height 7
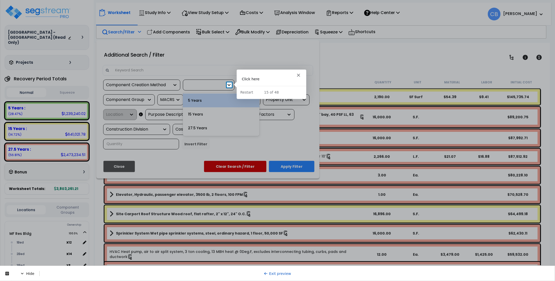
click at [227, 84] on icon at bounding box center [228, 84] width 5 height 5
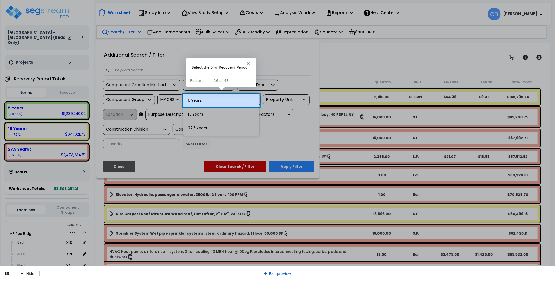
click at [218, 98] on div "5 Years" at bounding box center [221, 101] width 77 height 14
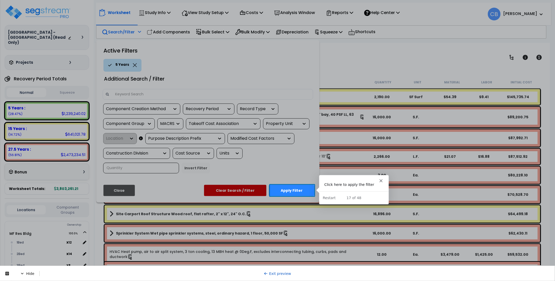
click at [295, 191] on button "Apply Filter" at bounding box center [291, 190] width 45 height 11
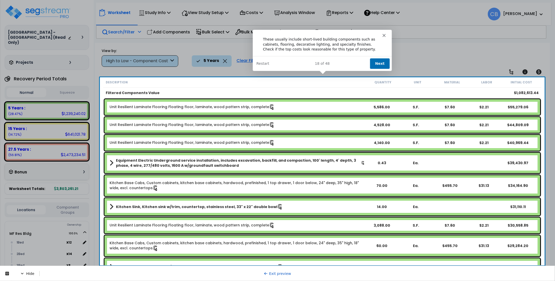
click at [377, 62] on button "Next" at bounding box center [379, 63] width 20 height 10
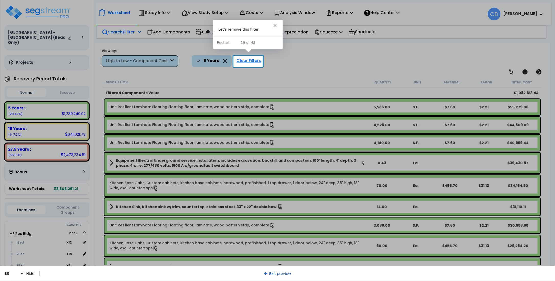
click at [250, 65] on div "Clear Filters" at bounding box center [249, 60] width 30 height 11
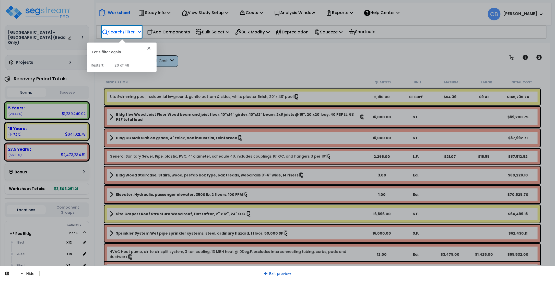
click at [119, 29] on p "Search/Filter" at bounding box center [118, 32] width 33 height 7
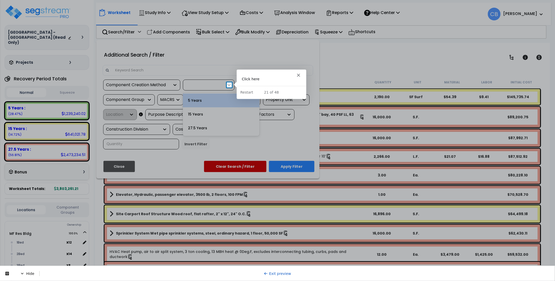
click at [229, 83] on icon at bounding box center [228, 84] width 5 height 5
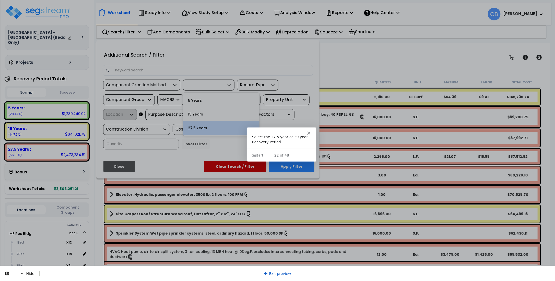
click at [199, 126] on div "27.5 Years" at bounding box center [221, 128] width 77 height 14
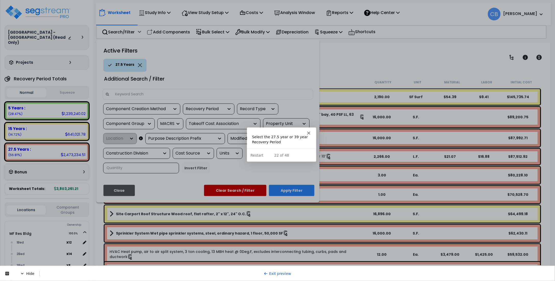
click at [270, 73] on div "Additional Search / Filter" at bounding box center [208, 79] width 218 height 14
click at [300, 89] on div at bounding box center [208, 94] width 210 height 11
click at [295, 154] on div "22 of 48" at bounding box center [280, 154] width 69 height 5
click at [221, 169] on div "Component Creation Method option 27.5 Years, selected. 2 results available. Sel…" at bounding box center [208, 141] width 218 height 74
click at [232, 42] on div "Active Filters 27.5 Years Additional Search / Filter Component Creation Method …" at bounding box center [207, 121] width 223 height 163
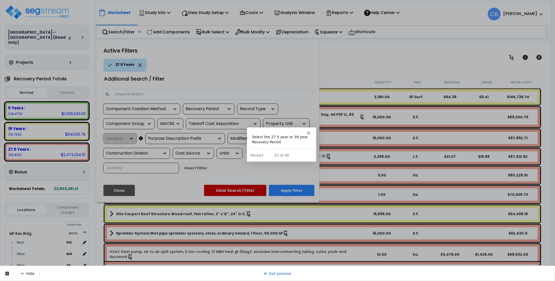
drag, startPoint x: 250, startPoint y: 69, endPoint x: 289, endPoint y: 78, distance: 40.0
click at [250, 69] on div "27.5 Years" at bounding box center [209, 65] width 213 height 13
click at [297, 80] on div "Additional Search / Filter" at bounding box center [208, 79] width 218 height 14
click at [298, 84] on div "Additional Search / Filter" at bounding box center [208, 79] width 218 height 14
click at [297, 86] on div "Additional Search / Filter" at bounding box center [208, 80] width 218 height 17
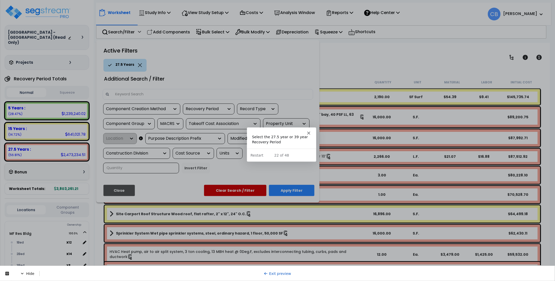
click at [321, 94] on div at bounding box center [277, 140] width 555 height 281
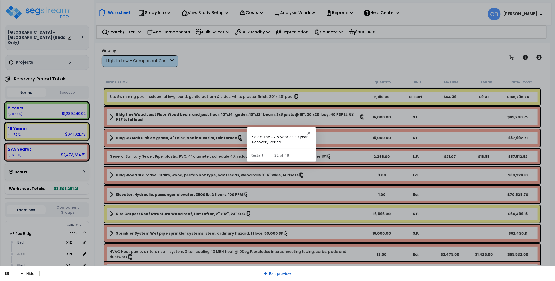
click at [233, 158] on link "General Sanitary Sewer, Pipe, plastic, PVC, 4" diameter, schedule 40, includes …" at bounding box center [221, 157] width 222 height 6
click at [246, 96] on link "Site Swimming pool, residential in-ground, gunite bottom & sides, white plaster…" at bounding box center [205, 97] width 190 height 6
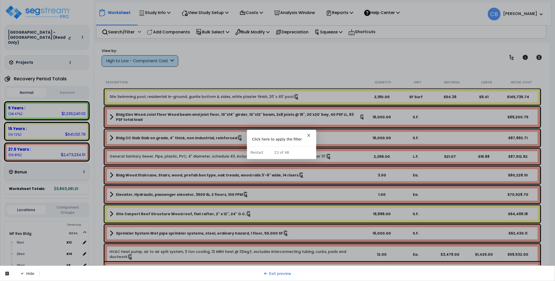
click at [246, 96] on link "Site Swimming pool, residential in-ground, gunite bottom & sides, white plaster…" at bounding box center [205, 97] width 190 height 6
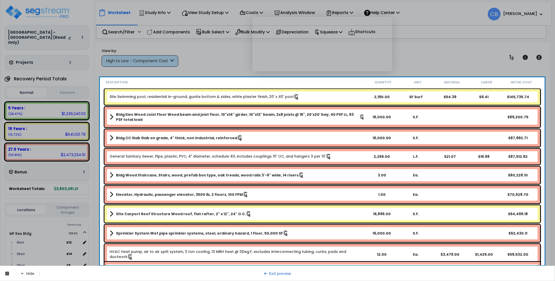
click at [246, 96] on div "Product tour overlay" at bounding box center [277, 140] width 555 height 281
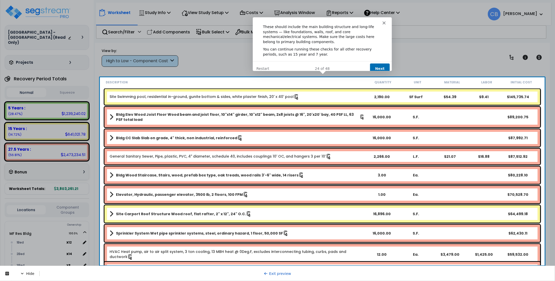
click at [246, 96] on div "Product tour overlay" at bounding box center [277, 140] width 555 height 281
click at [538, 88] on div "Product tour overlay" at bounding box center [277, 140] width 555 height 281
click at [279, 275] on link "Exit preview" at bounding box center [277, 274] width 27 height 4
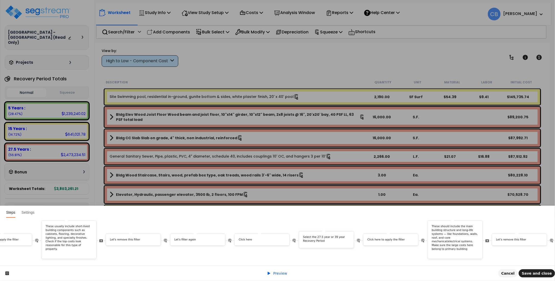
scroll to position [0, 1162]
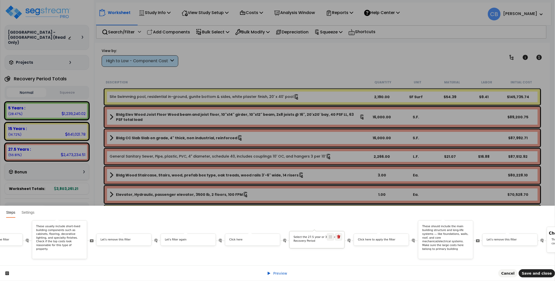
click at [307, 238] on div "Select the 27.5 year or 39 year Recovery Period" at bounding box center [316, 240] width 55 height 9
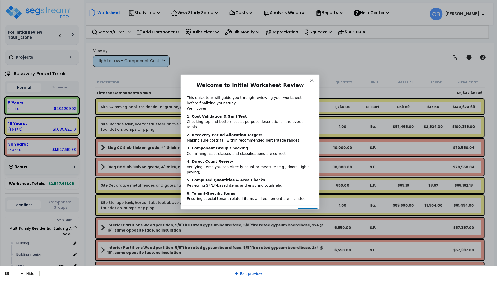
click at [310, 208] on button "Next" at bounding box center [307, 213] width 20 height 10
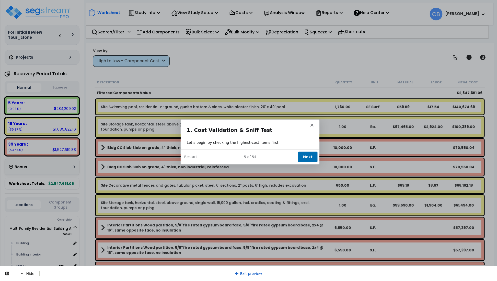
click at [311, 156] on button "Next" at bounding box center [307, 157] width 20 height 10
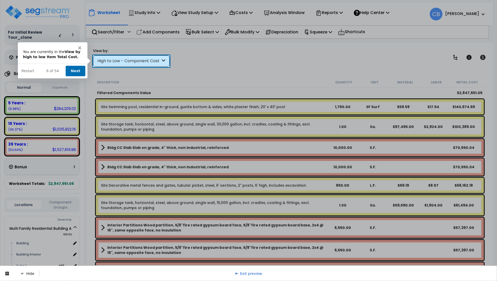
click at [71, 70] on button "Next" at bounding box center [75, 71] width 20 height 10
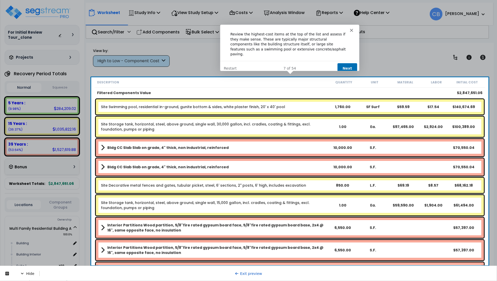
click at [345, 63] on button "Next" at bounding box center [347, 68] width 20 height 10
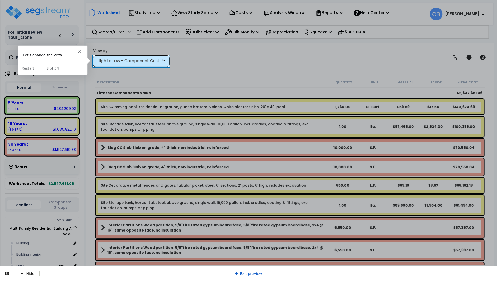
click at [134, 62] on div "High to Low - Component Cost" at bounding box center [128, 61] width 63 height 6
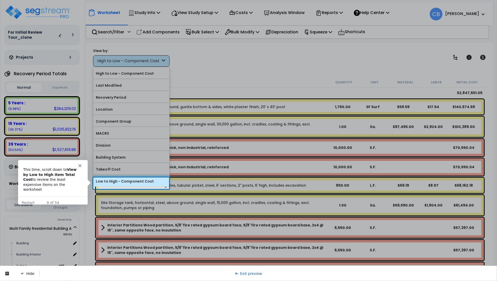
click at [135, 185] on label "Low to High - Component Cost" at bounding box center [131, 182] width 76 height 8
click at [0, 0] on input "Low to High - Component Cost" at bounding box center [0, 0] width 0 height 0
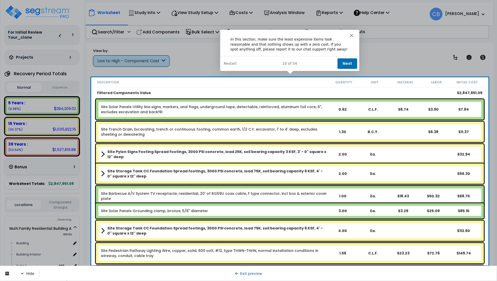
click at [347, 63] on button "Next" at bounding box center [347, 63] width 20 height 10
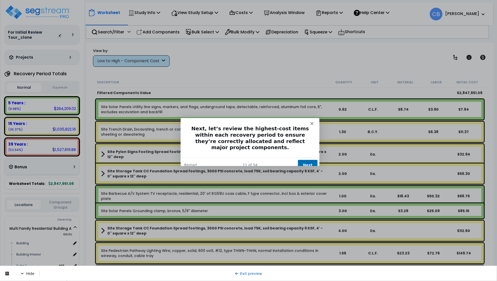
click at [308, 160] on button "Next" at bounding box center [307, 165] width 20 height 10
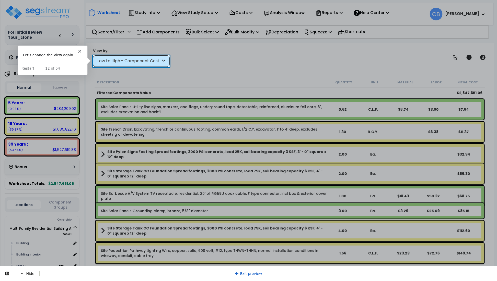
click at [124, 63] on div "Low to High - Component Cost" at bounding box center [128, 61] width 63 height 6
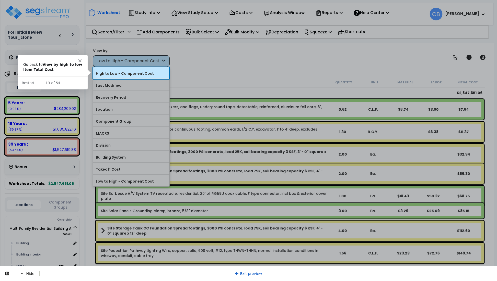
click at [132, 74] on label "High to Low - Component Cost" at bounding box center [131, 74] width 76 height 8
click at [0, 0] on input "High to Low - Component Cost" at bounding box center [0, 0] width 0 height 0
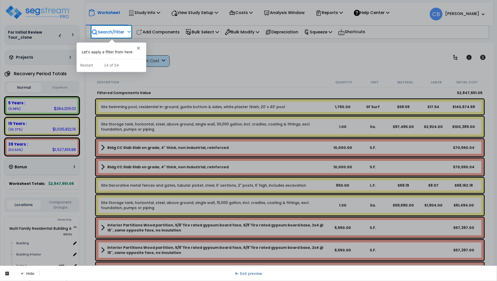
click at [107, 31] on p "Search/Filter" at bounding box center [107, 32] width 33 height 7
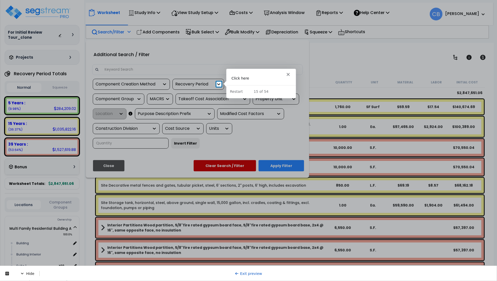
click at [219, 83] on icon at bounding box center [218, 84] width 5 height 5
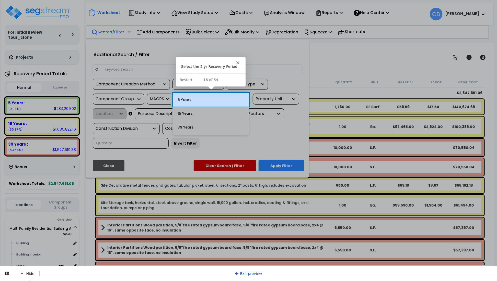
click at [208, 100] on div "5 Years" at bounding box center [210, 100] width 77 height 14
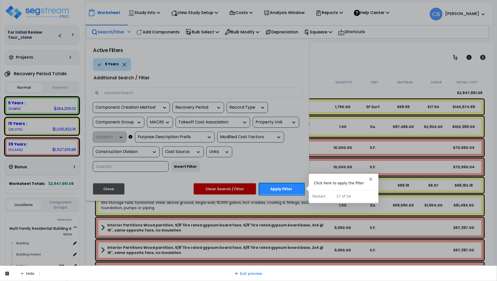
click at [279, 189] on button "Apply Filter" at bounding box center [280, 189] width 45 height 11
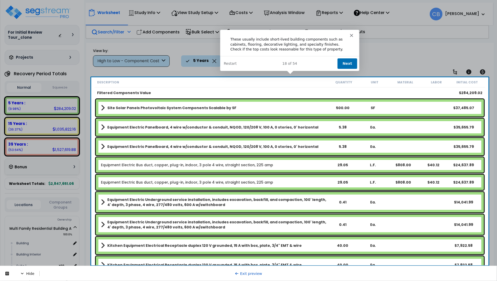
click at [346, 61] on button "Next" at bounding box center [347, 63] width 20 height 10
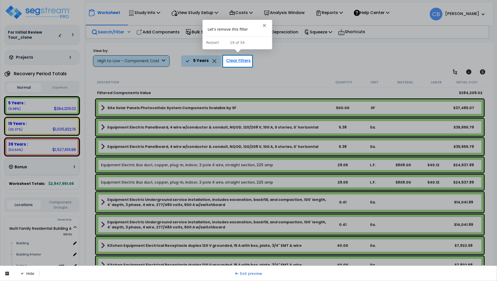
click at [234, 62] on div "Clear Filters" at bounding box center [238, 60] width 30 height 11
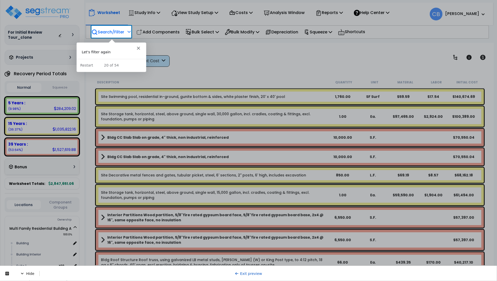
click at [110, 32] on p "Search/Filter" at bounding box center [107, 32] width 33 height 7
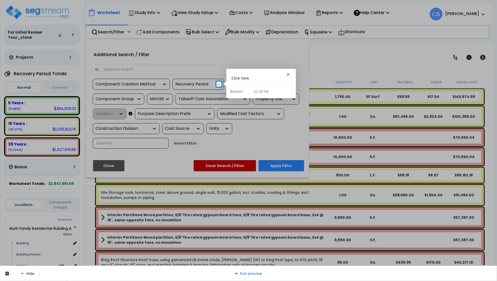
click at [219, 83] on icon at bounding box center [218, 84] width 5 height 5
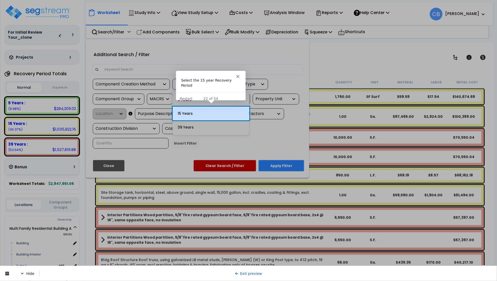
click at [204, 109] on div "15 Years" at bounding box center [210, 114] width 77 height 14
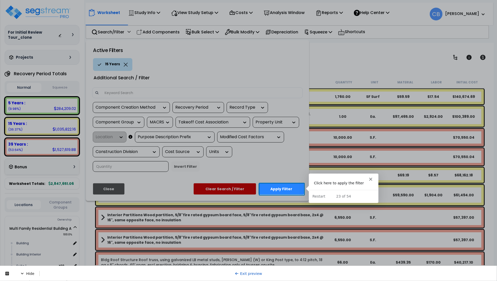
click at [269, 191] on button "Apply Filter" at bounding box center [280, 189] width 45 height 11
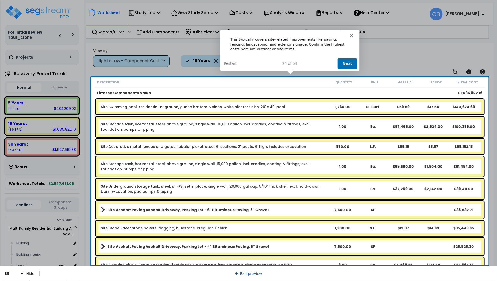
click at [342, 62] on button "Next" at bounding box center [347, 63] width 20 height 10
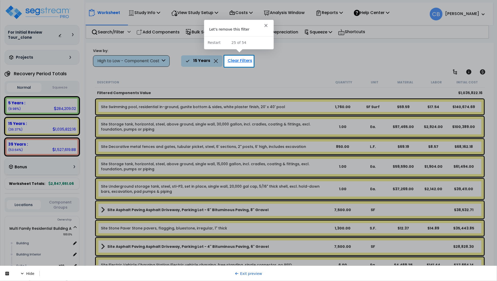
click at [237, 63] on div "Clear Filters" at bounding box center [240, 60] width 30 height 11
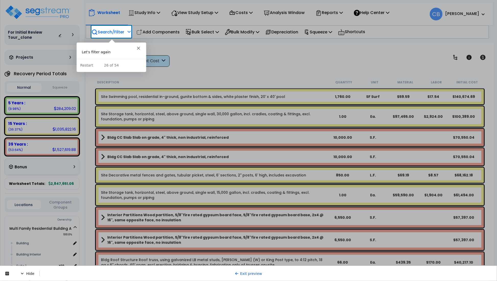
click at [113, 33] on p "Search/Filter" at bounding box center [107, 32] width 33 height 7
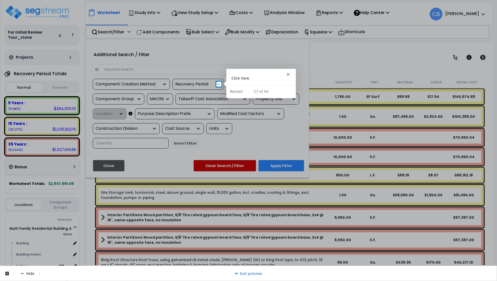
click at [222, 85] on div at bounding box center [358, 84] width 275 height 5
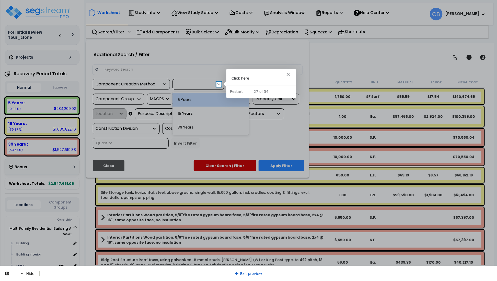
click at [219, 84] on icon at bounding box center [218, 84] width 3 height 2
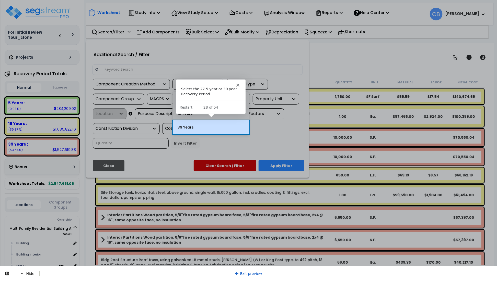
click at [191, 129] on div "39 Years" at bounding box center [210, 127] width 77 height 14
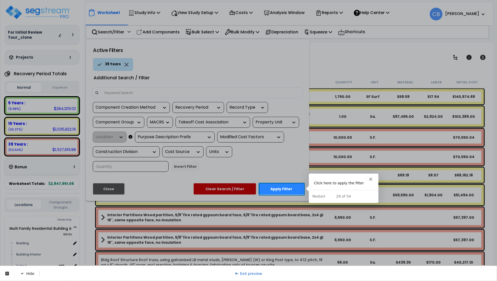
click at [268, 186] on button "Apply Filter" at bounding box center [280, 189] width 45 height 11
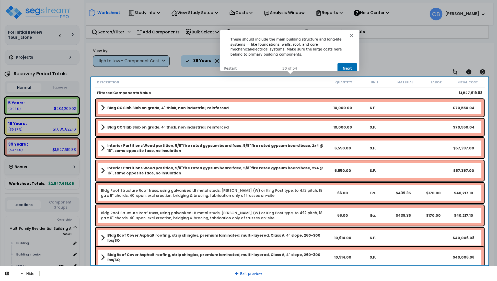
click at [349, 63] on button "Next" at bounding box center [347, 68] width 20 height 10
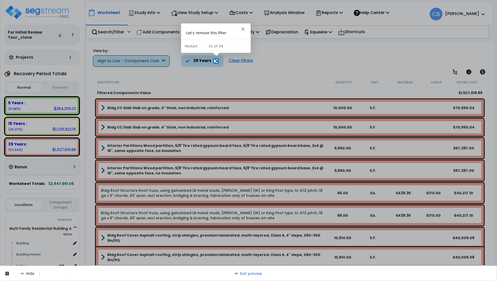
click at [215, 62] on icon at bounding box center [217, 61] width 4 height 4
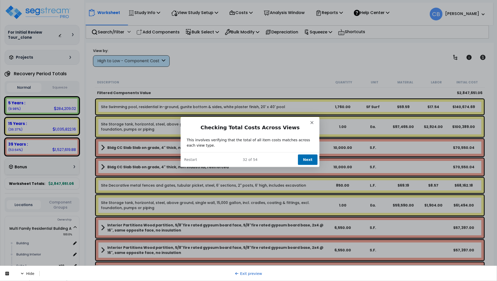
click at [248, 275] on link "Exit preview" at bounding box center [248, 274] width 27 height 4
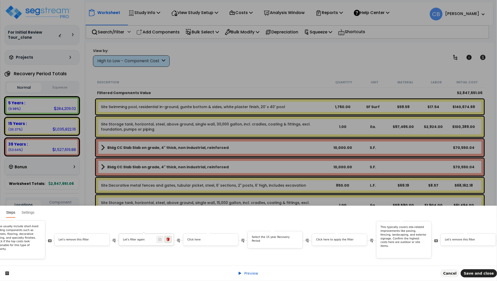
click at [170, 238] on icon at bounding box center [168, 240] width 4 height 4
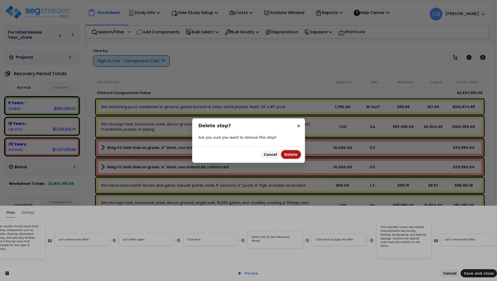
click at [291, 156] on span "Delete" at bounding box center [290, 155] width 13 height 4
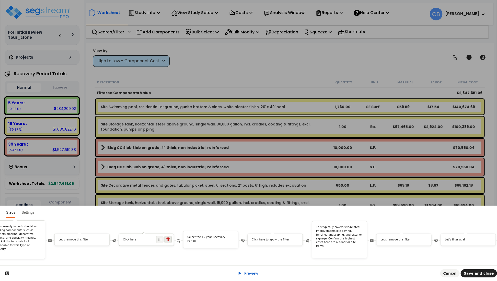
click at [170, 238] on icon at bounding box center [168, 240] width 4 height 4
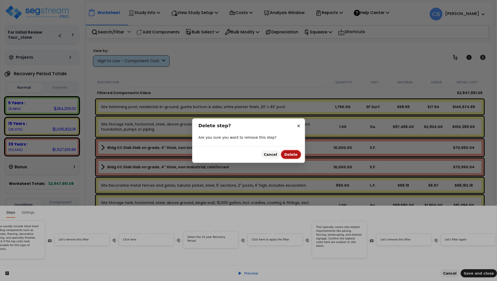
click at [289, 153] on span "Delete" at bounding box center [290, 155] width 13 height 4
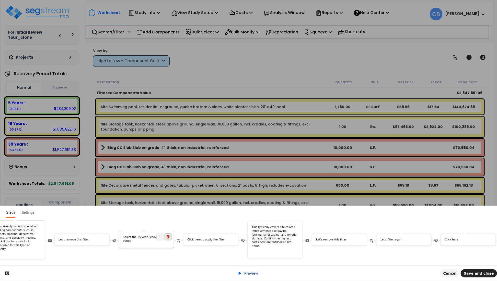
click at [170, 235] on icon at bounding box center [168, 237] width 4 height 4
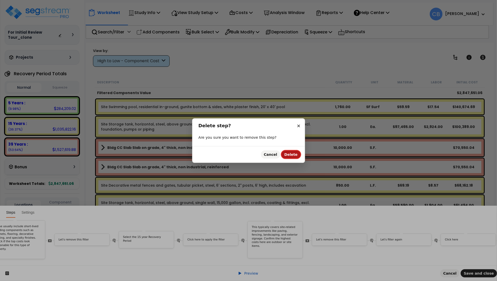
click at [296, 155] on span "Delete" at bounding box center [290, 155] width 13 height 4
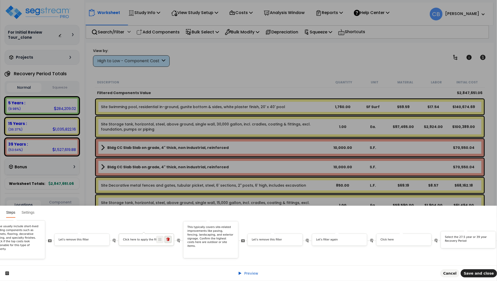
click at [169, 236] on span at bounding box center [167, 239] width 7 height 7
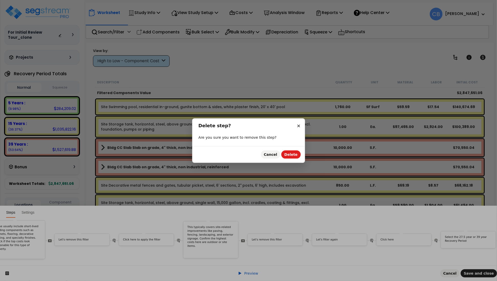
click at [294, 150] on div "Cancel Delete" at bounding box center [248, 154] width 112 height 17
click at [291, 157] on button "Delete" at bounding box center [290, 155] width 19 height 8
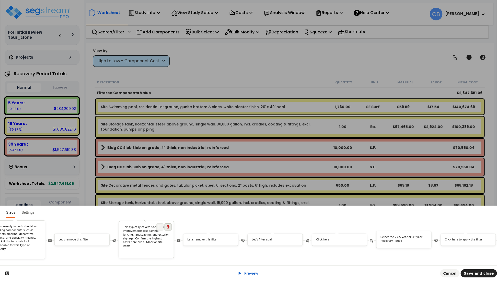
click at [170, 225] on icon at bounding box center [168, 227] width 4 height 4
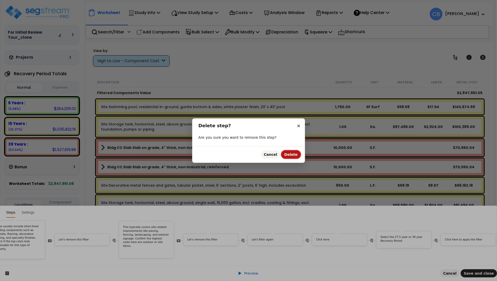
click at [293, 153] on span "Delete" at bounding box center [290, 155] width 13 height 4
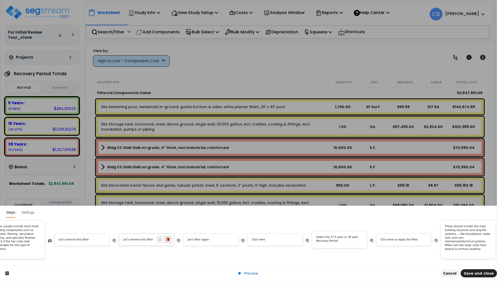
click at [170, 238] on icon at bounding box center [168, 240] width 4 height 4
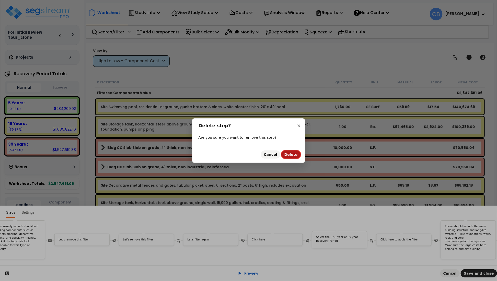
click at [292, 153] on span "Delete" at bounding box center [290, 155] width 13 height 4
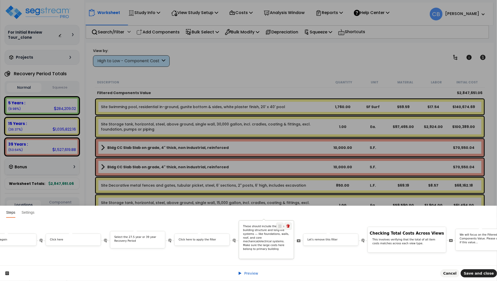
click at [265, 238] on p "These should include the main building structure and long-life systems — like f…" at bounding box center [266, 240] width 47 height 30
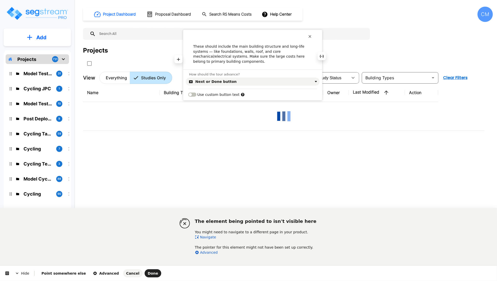
click at [310, 56] on div "These should include the main building structure and long-life systems — like f…" at bounding box center [252, 54] width 139 height 20
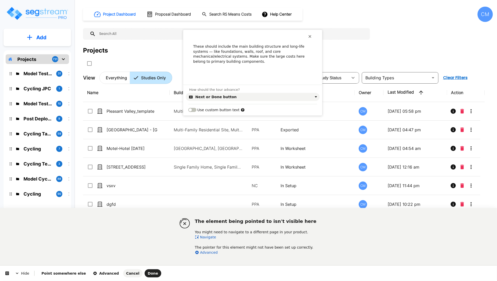
drag, startPoint x: 50, startPoint y: 238, endPoint x: 81, endPoint y: 224, distance: 34.4
click at [50, 238] on div "The element being pointed to isn't visible here You might need to navigate to a…" at bounding box center [248, 236] width 497 height 57
click at [205, 67] on p at bounding box center [252, 69] width 118 height 5
paste div
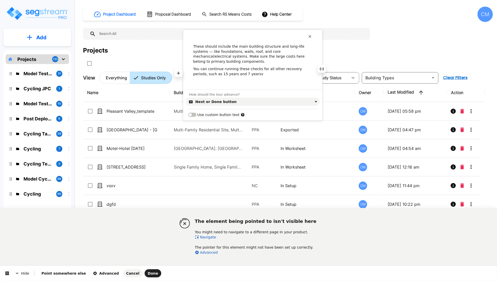
click at [217, 68] on p "You can continue running these checks for all other recovery periods, such as 1…" at bounding box center [252, 72] width 118 height 10
click at [239, 70] on p "You can continue running these checks for all other recovery periods, such as 1…" at bounding box center [252, 72] width 118 height 10
click at [148, 274] on span "Done" at bounding box center [153, 274] width 10 height 4
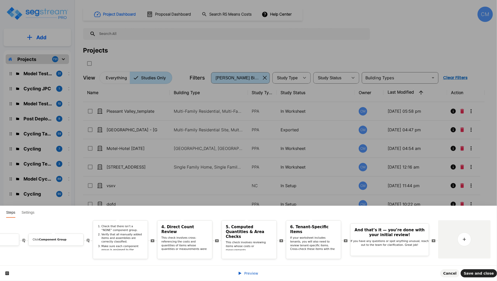
click at [241, 272] on icon at bounding box center [240, 274] width 4 height 4
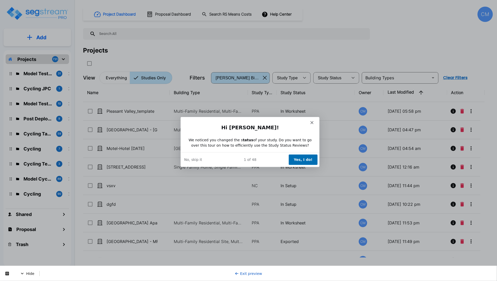
click at [308, 160] on button "Yes, I do!" at bounding box center [302, 159] width 29 height 10
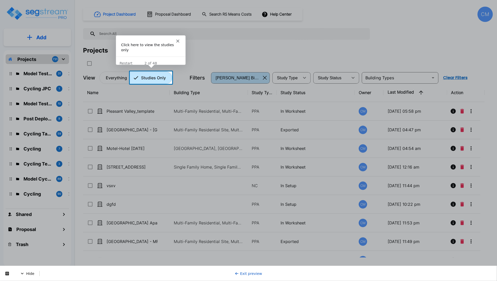
click at [151, 78] on p "Studies Only" at bounding box center [153, 78] width 25 height 6
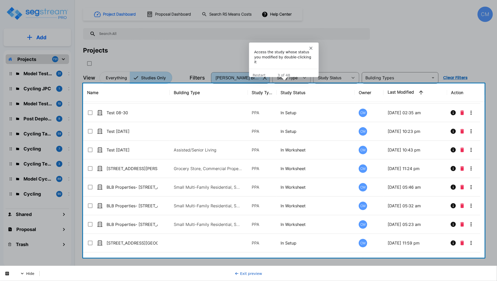
scroll to position [1417, 0]
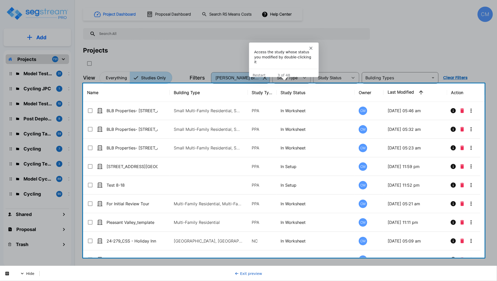
click at [127, 210] on td "For Initial Review Tour" at bounding box center [126, 204] width 87 height 19
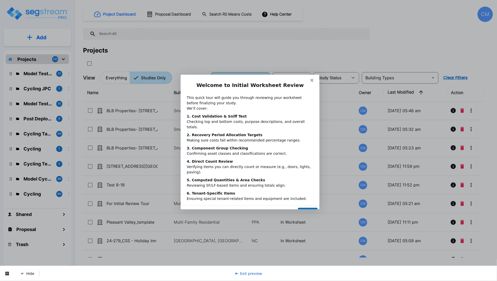
scroll to position [0, 0]
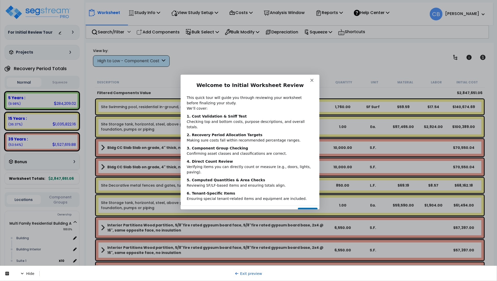
click at [306, 208] on button "Next" at bounding box center [307, 213] width 20 height 10
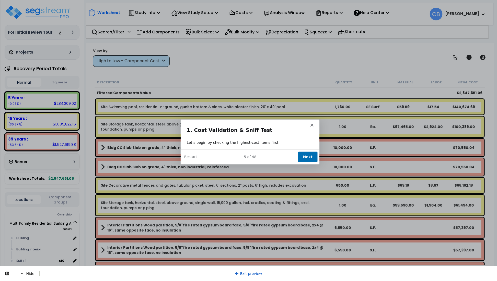
click at [303, 157] on button "Next" at bounding box center [307, 157] width 20 height 10
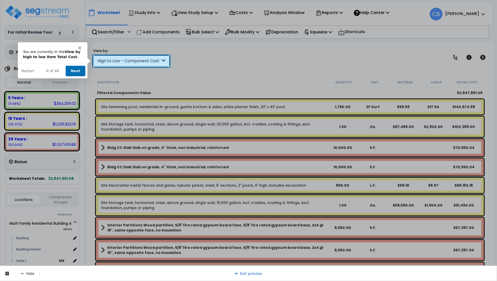
click at [74, 74] on button "Next" at bounding box center [75, 71] width 20 height 10
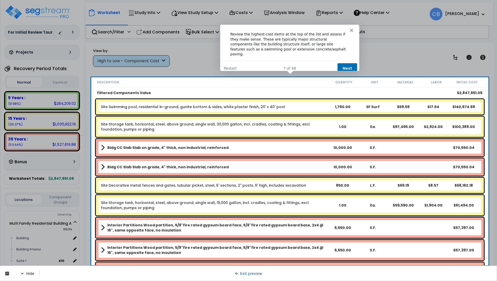
click at [348, 63] on button "Next" at bounding box center [347, 68] width 20 height 10
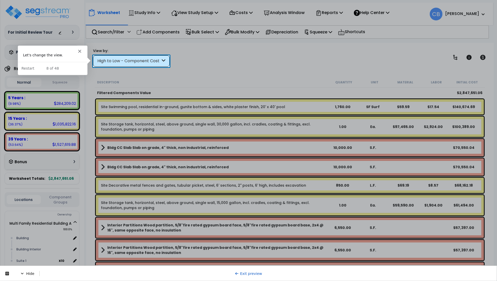
click at [107, 64] on div "High to Low - Component Cost" at bounding box center [128, 61] width 63 height 6
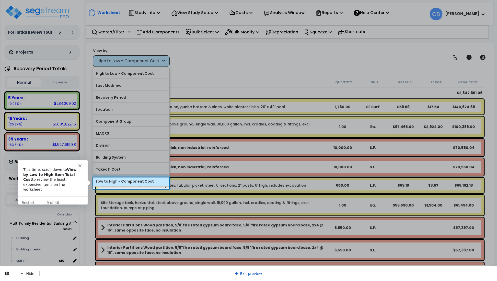
click at [115, 185] on label "Low to High - Component Cost" at bounding box center [131, 182] width 76 height 8
click at [0, 0] on input "Low to High - Component Cost" at bounding box center [0, 0] width 0 height 0
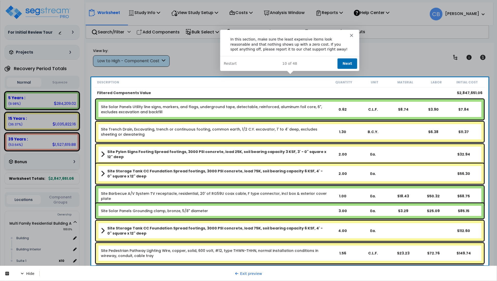
click at [342, 60] on button "Next" at bounding box center [347, 63] width 20 height 10
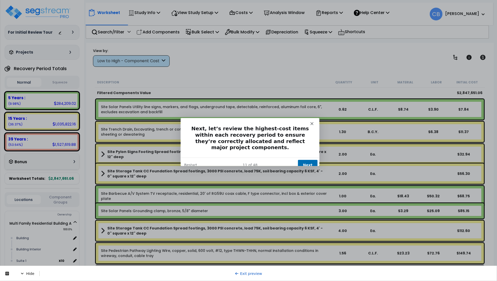
click at [308, 160] on button "Next" at bounding box center [307, 165] width 20 height 10
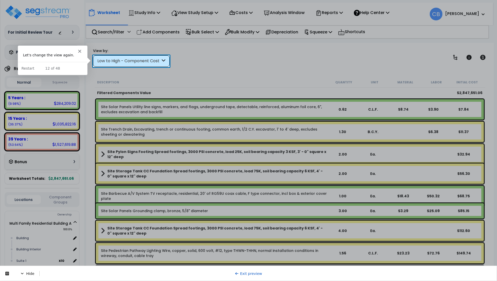
click at [116, 62] on div "Low to High - Component Cost" at bounding box center [128, 61] width 63 height 6
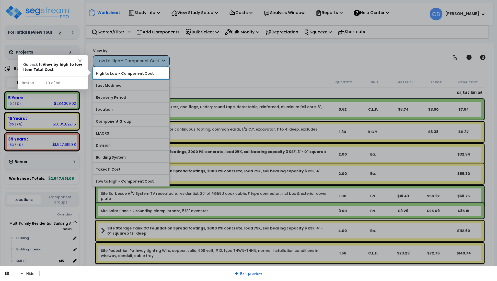
click at [142, 80] on div at bounding box center [248, 180] width 497 height 203
click at [131, 75] on label "High to Low - Component Cost" at bounding box center [131, 74] width 76 height 8
click at [0, 0] on input "High to Low - Component Cost" at bounding box center [0, 0] width 0 height 0
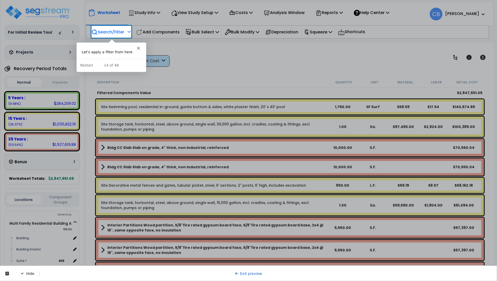
click at [104, 30] on p "Search/Filter" at bounding box center [107, 32] width 33 height 7
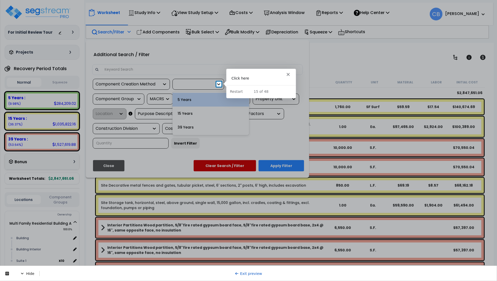
click at [219, 84] on icon at bounding box center [218, 84] width 5 height 5
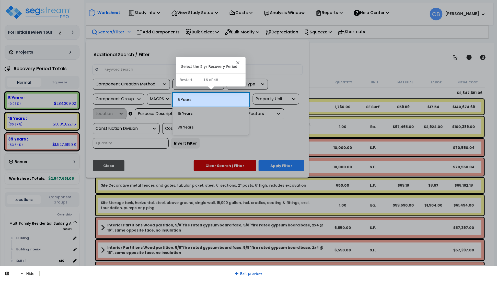
click at [211, 100] on div "5 Years" at bounding box center [210, 100] width 77 height 14
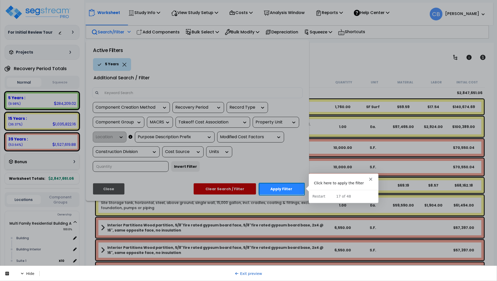
click at [267, 183] on div at bounding box center [248, 92] width 497 height 184
click at [274, 189] on button "Apply Filter" at bounding box center [280, 189] width 45 height 11
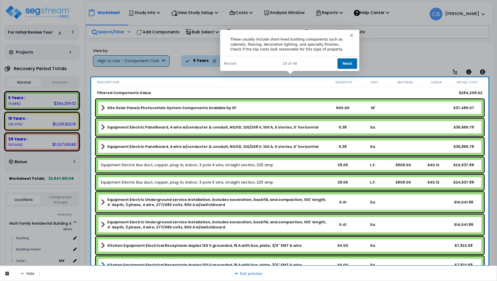
click at [342, 61] on button "Next" at bounding box center [347, 63] width 20 height 10
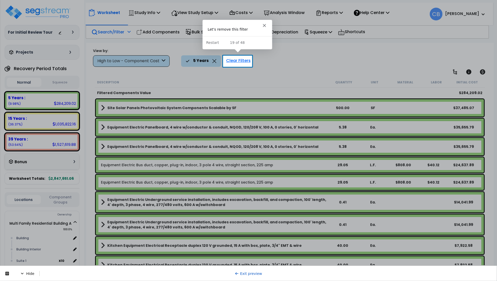
click at [228, 61] on div "Clear Filters" at bounding box center [238, 60] width 30 height 11
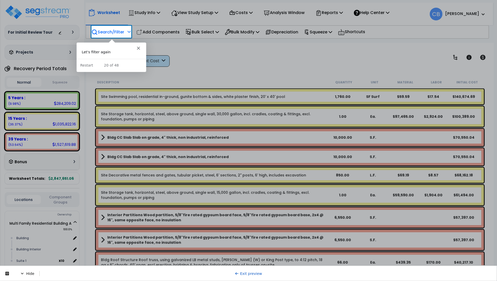
click at [109, 31] on p "Search/Filter" at bounding box center [107, 32] width 33 height 7
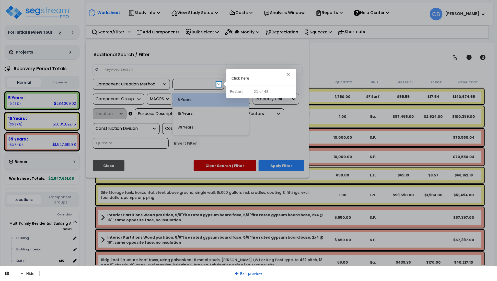
click at [219, 84] on icon at bounding box center [218, 84] width 5 height 5
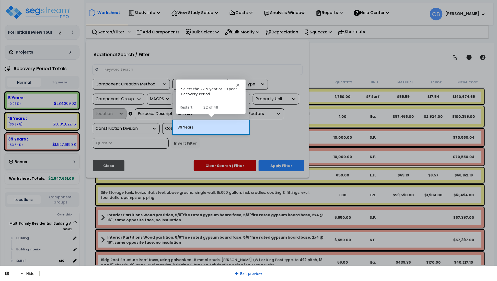
click at [192, 126] on div "39 Years" at bounding box center [210, 127] width 77 height 14
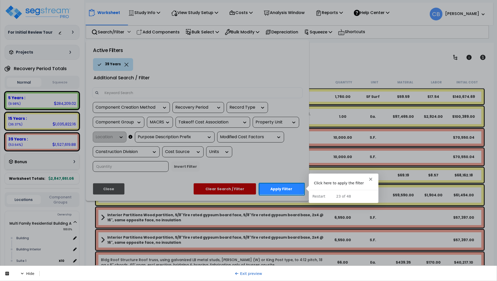
click at [274, 190] on button "Apply Filter" at bounding box center [280, 189] width 45 height 11
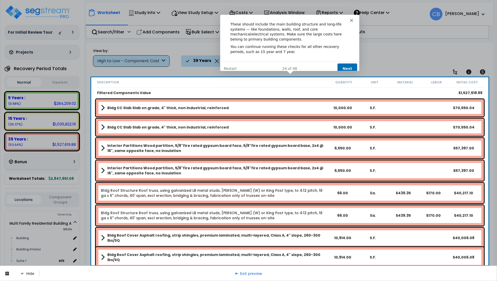
click at [343, 63] on button "Next" at bounding box center [347, 68] width 20 height 10
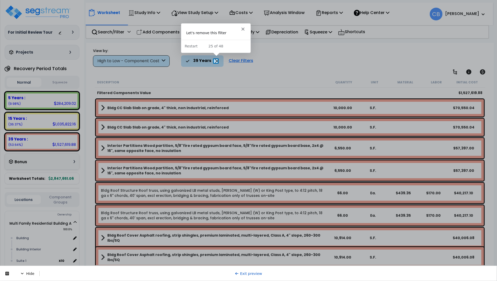
click at [249, 273] on link "Exit preview" at bounding box center [248, 274] width 27 height 4
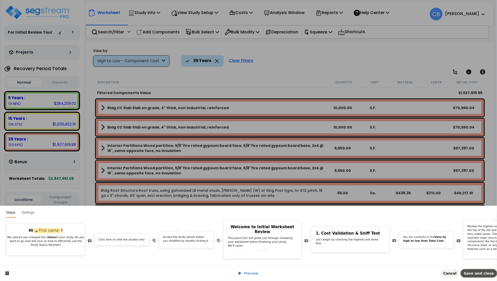
click at [474, 275] on span "Save and close" at bounding box center [478, 274] width 30 height 4
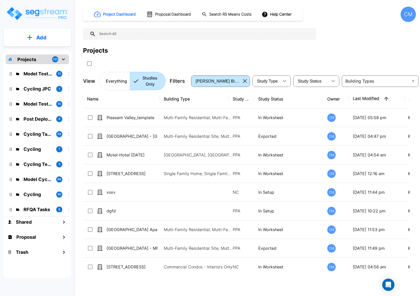
scroll to position [38, 0]
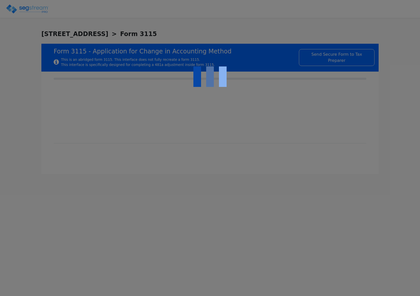
type input "[DATE]"
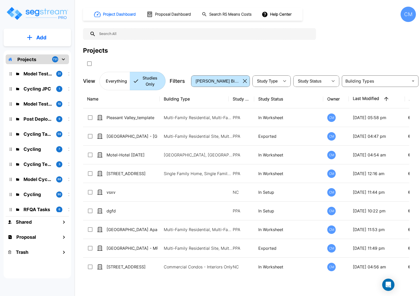
click at [371, 59] on div "Projects" at bounding box center [249, 57] width 333 height 22
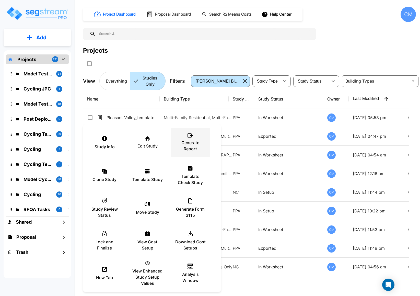
click at [180, 142] on p "Generate Report" at bounding box center [190, 145] width 31 height 12
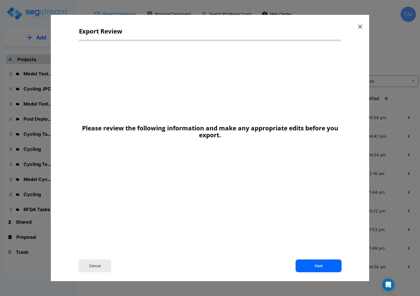
click at [309, 269] on button "Next" at bounding box center [318, 265] width 46 height 13
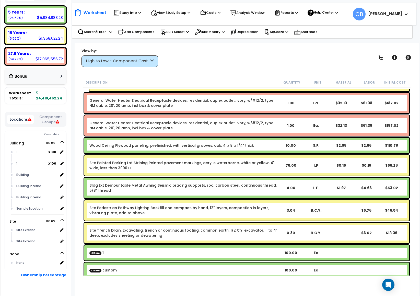
scroll to position [20933, 0]
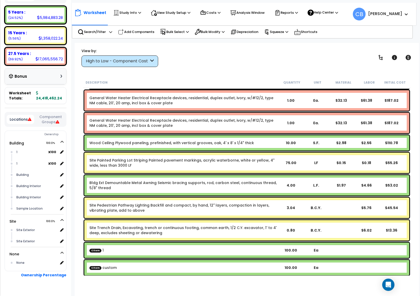
drag, startPoint x: 127, startPoint y: 117, endPoint x: 128, endPoint y: 114, distance: 3.2
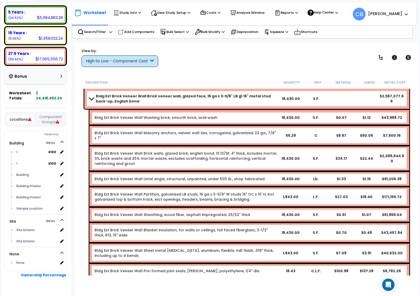
scroll to position [0, 0]
